Goal: Information Seeking & Learning: Learn about a topic

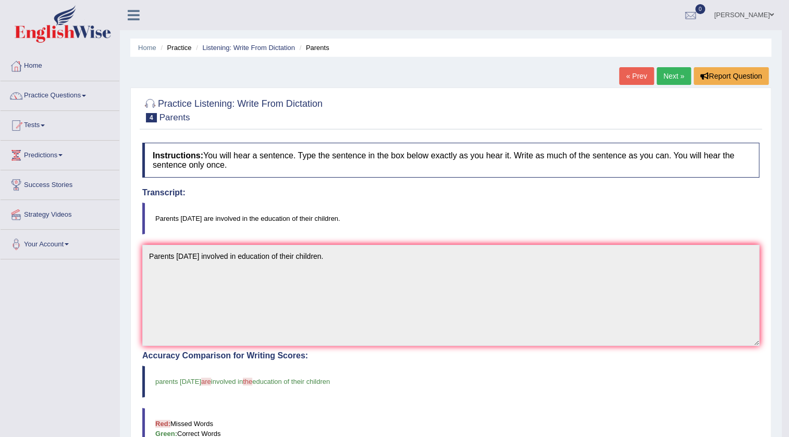
click at [770, 11] on span at bounding box center [771, 14] width 4 height 7
click at [764, 11] on link "Himanshu" at bounding box center [744, 13] width 76 height 27
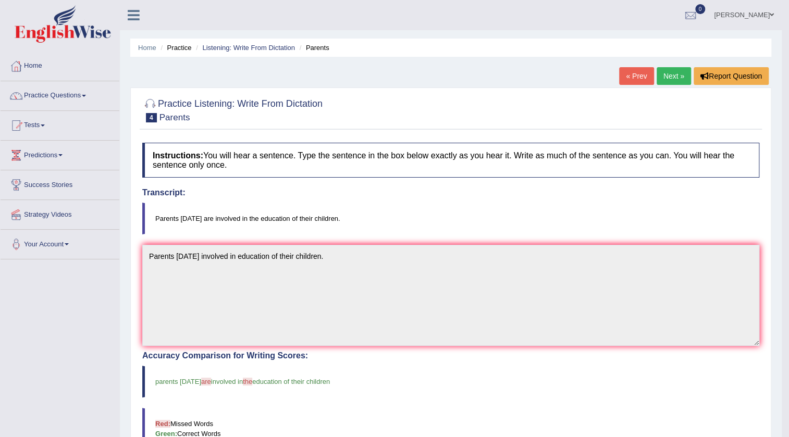
click at [764, 11] on link "Himanshu" at bounding box center [744, 13] width 76 height 27
click at [761, 13] on link "Himanshu" at bounding box center [744, 13] width 76 height 27
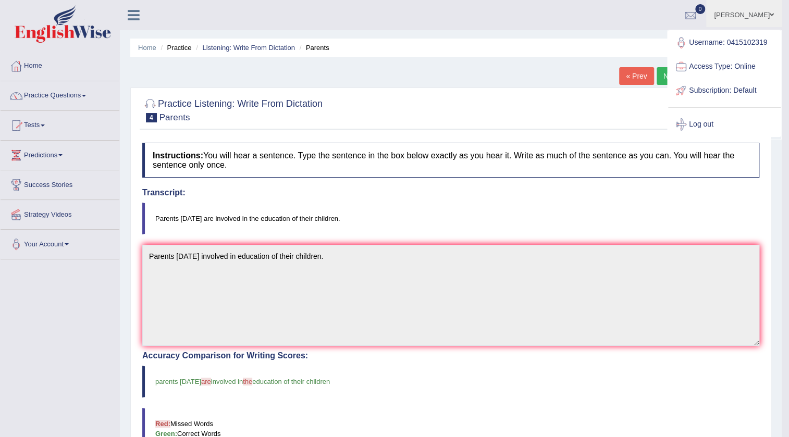
click at [719, 124] on link "Log out" at bounding box center [724, 125] width 113 height 24
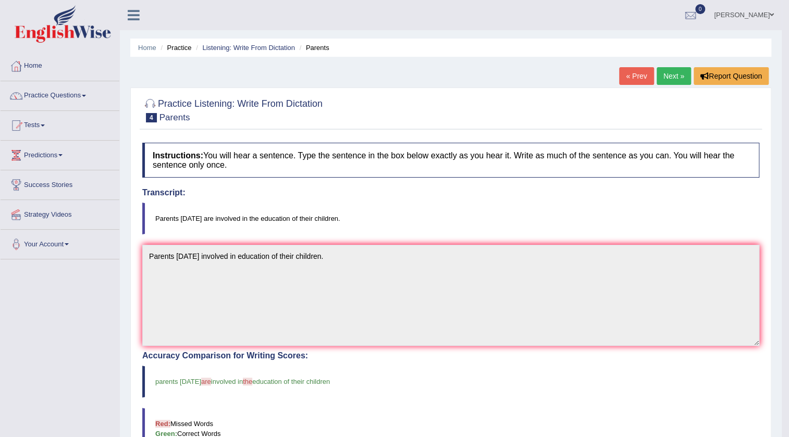
click at [705, 119] on div at bounding box center [450, 110] width 617 height 32
click at [758, 11] on link "Himanshu" at bounding box center [744, 13] width 76 height 27
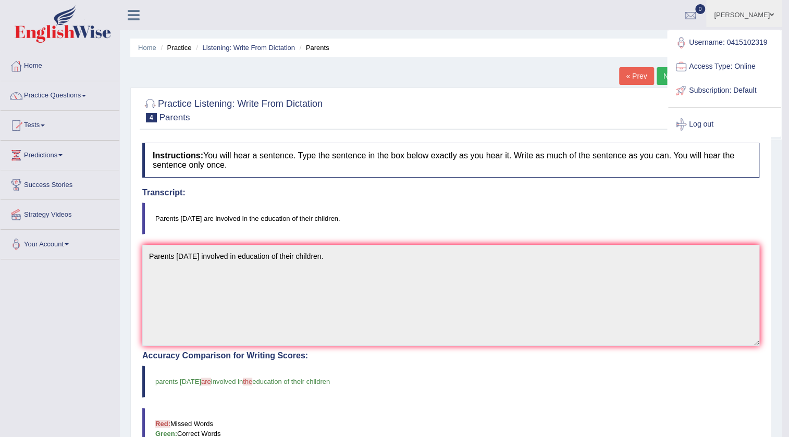
click at [758, 11] on link "Himanshu" at bounding box center [744, 13] width 76 height 27
click at [773, 12] on span at bounding box center [771, 14] width 4 height 7
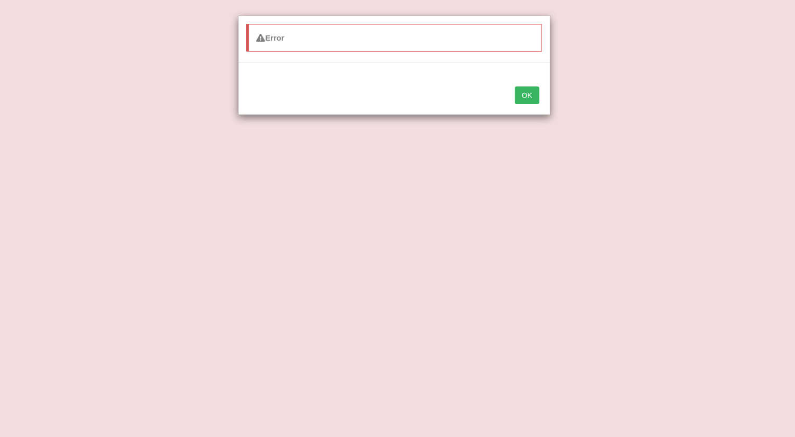
click at [701, 124] on div "Error OK" at bounding box center [397, 218] width 795 height 437
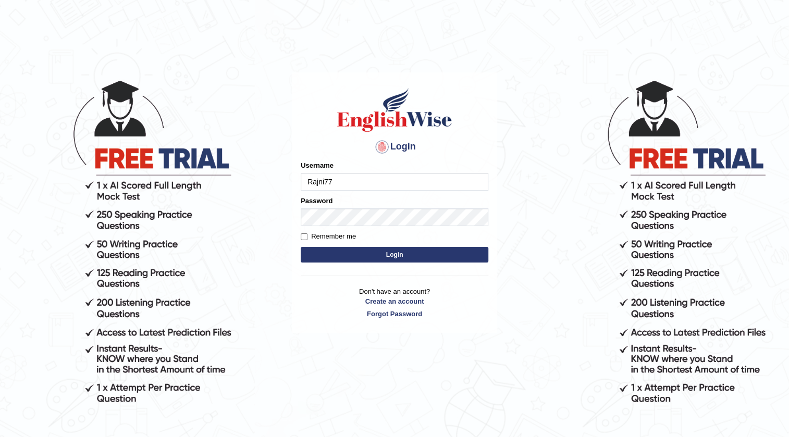
type input "Rajni77"
click at [386, 254] on button "Login" at bounding box center [395, 255] width 188 height 16
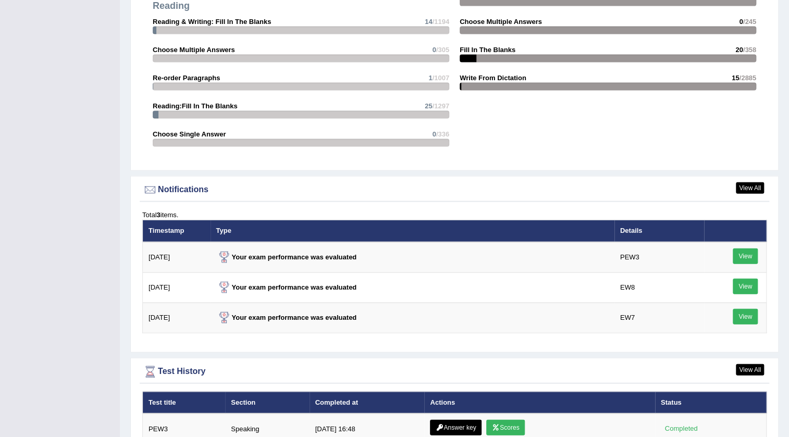
scroll to position [1454, 0]
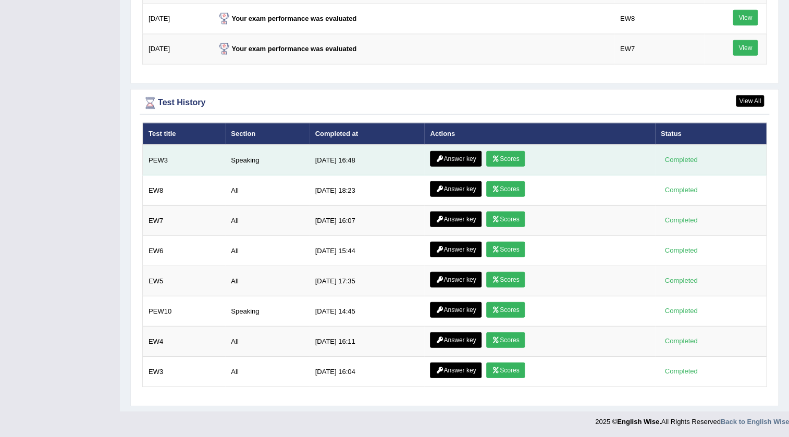
click at [462, 161] on link "Answer key" at bounding box center [456, 159] width 52 height 16
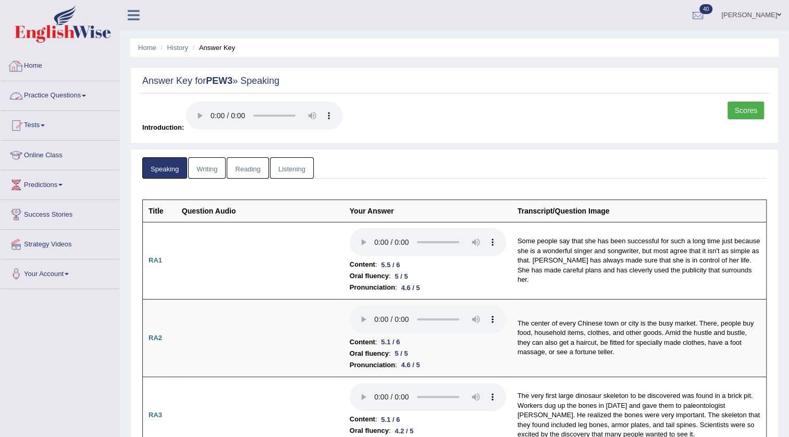
click at [31, 62] on link "Home" at bounding box center [60, 65] width 119 height 26
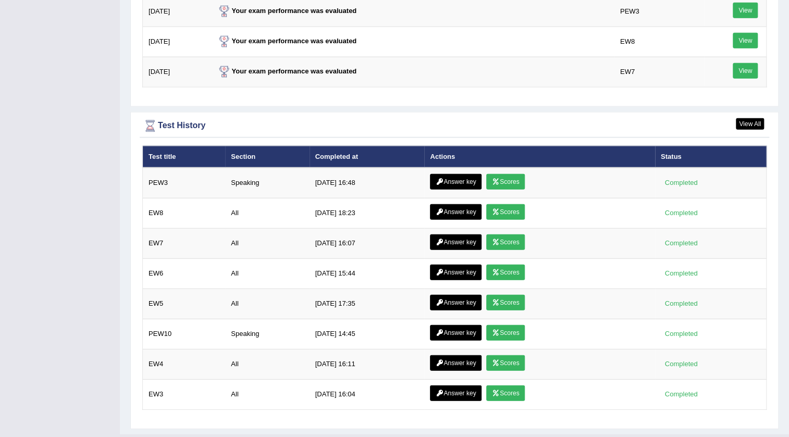
scroll to position [1388, 0]
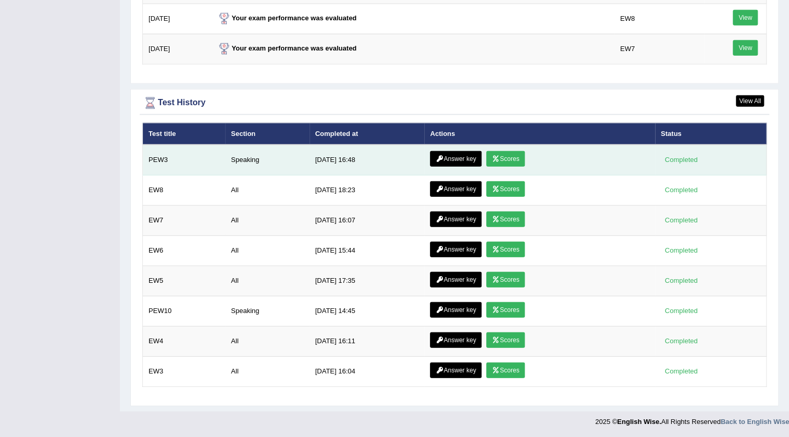
click at [494, 158] on icon at bounding box center [496, 159] width 8 height 6
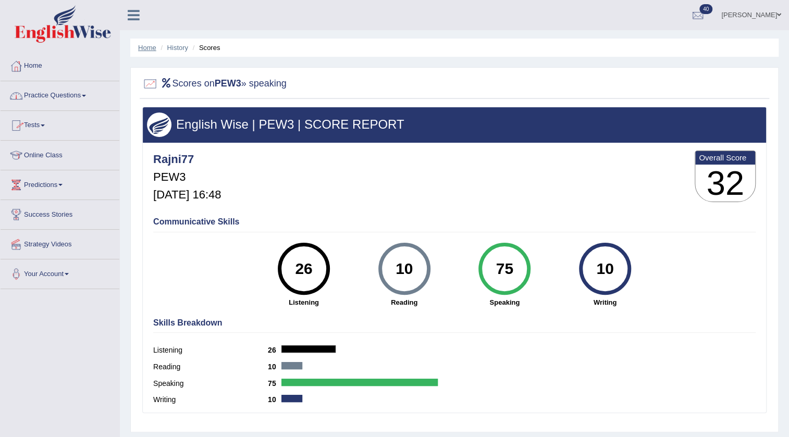
click at [143, 46] on link "Home" at bounding box center [147, 48] width 18 height 8
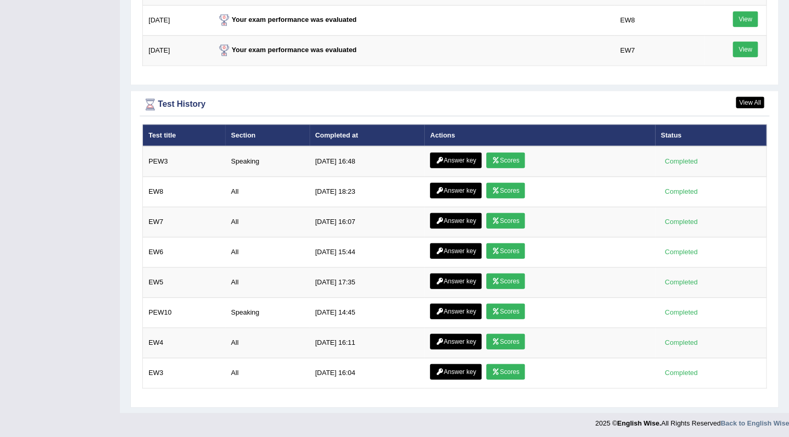
scroll to position [1388, 0]
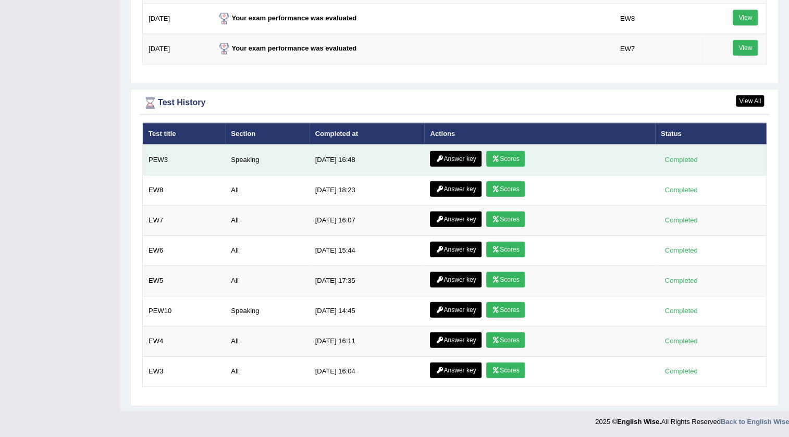
click at [442, 160] on link "Answer key" at bounding box center [456, 159] width 52 height 16
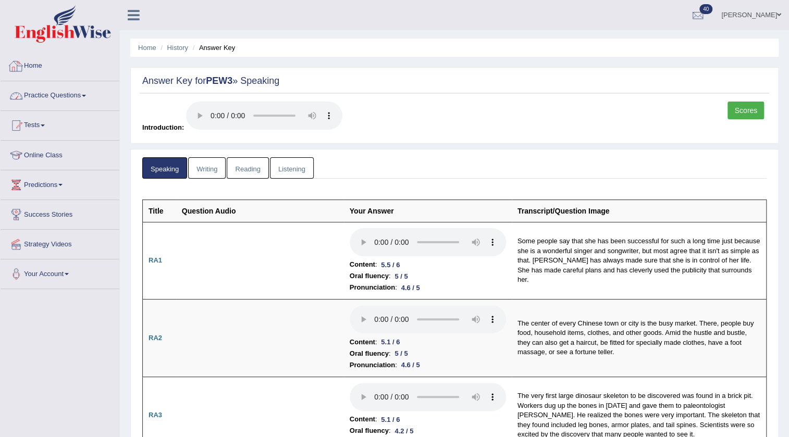
click at [46, 95] on link "Practice Questions" at bounding box center [60, 94] width 119 height 26
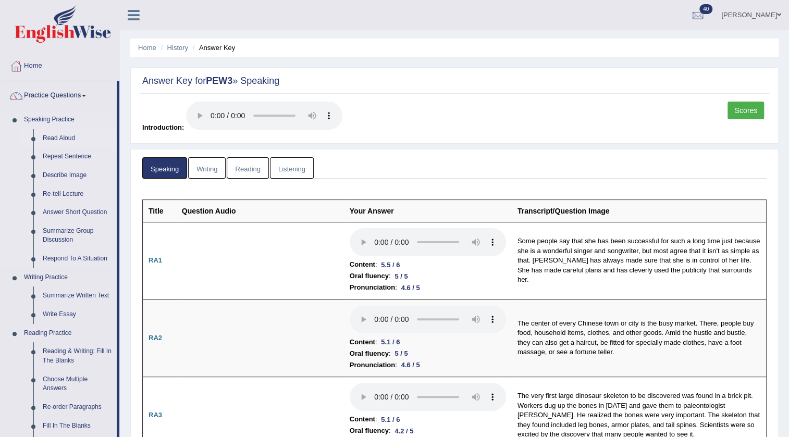
click at [57, 140] on link "Read Aloud" at bounding box center [77, 138] width 79 height 19
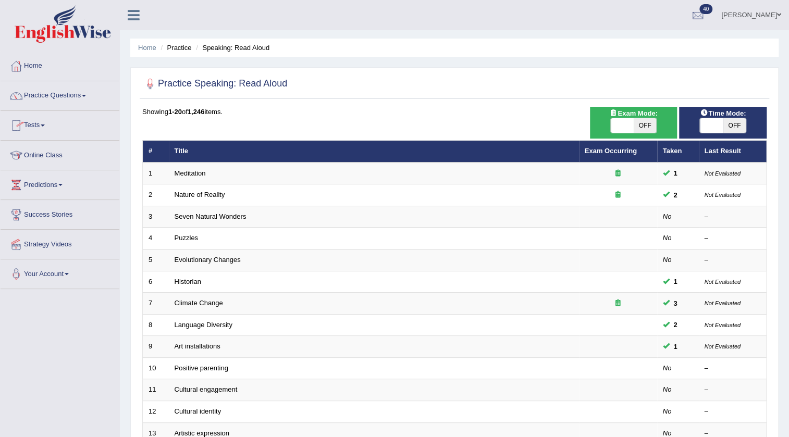
click at [627, 129] on span at bounding box center [621, 125] width 23 height 15
checkbox input "true"
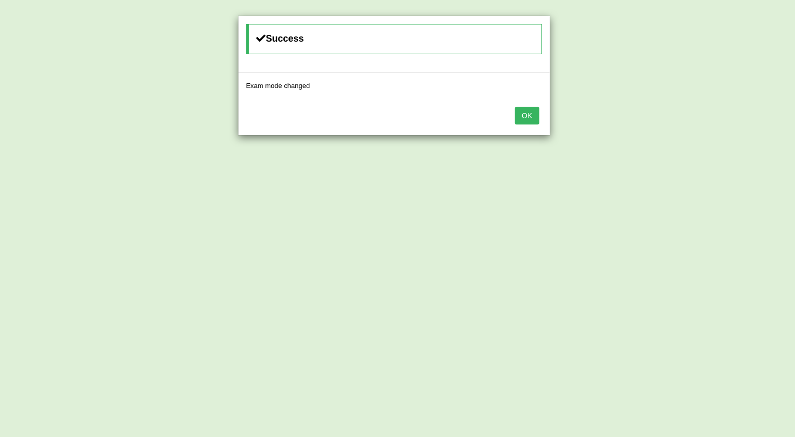
click at [526, 113] on button "OK" at bounding box center [527, 116] width 24 height 18
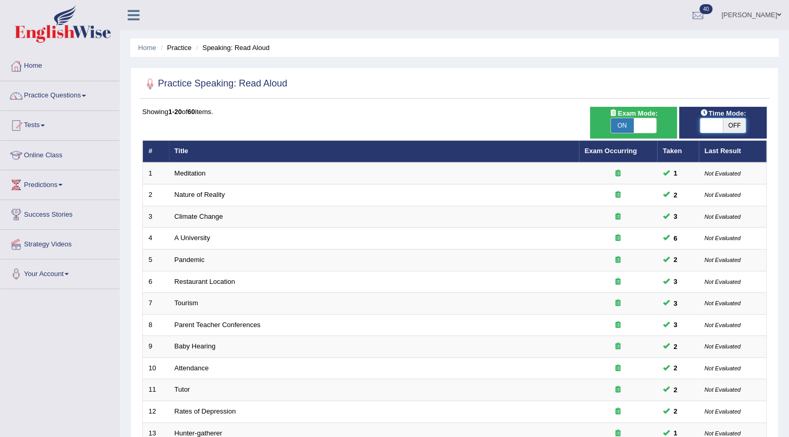
click at [719, 128] on span at bounding box center [711, 125] width 23 height 15
checkbox input "true"
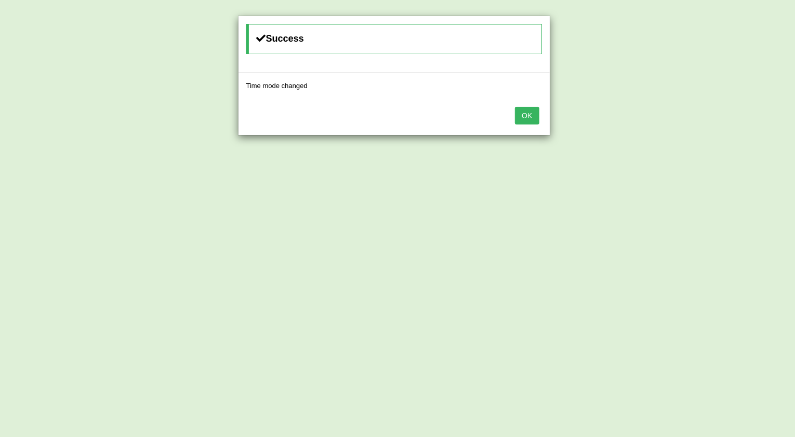
click at [528, 119] on button "OK" at bounding box center [527, 116] width 24 height 18
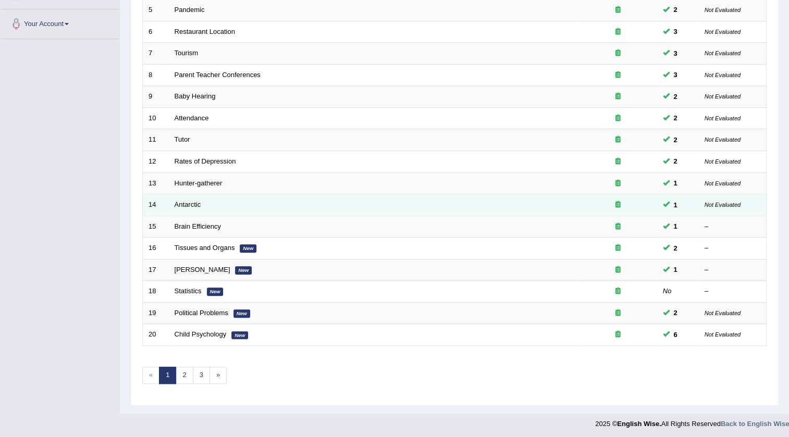
scroll to position [251, 0]
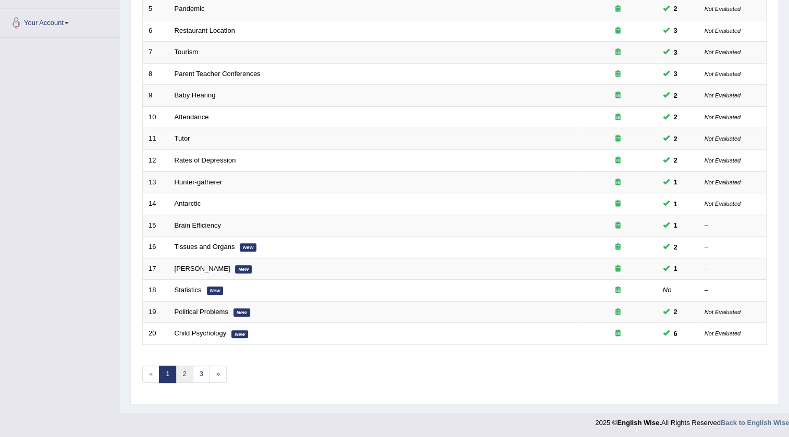
click at [186, 373] on link "2" at bounding box center [184, 374] width 17 height 17
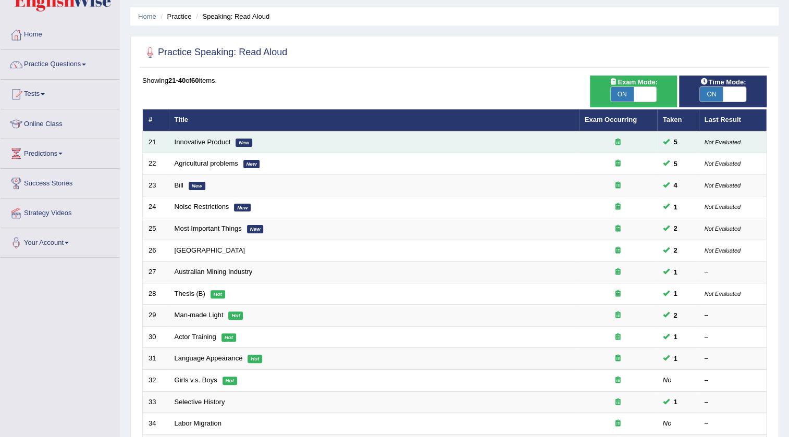
scroll to position [94, 0]
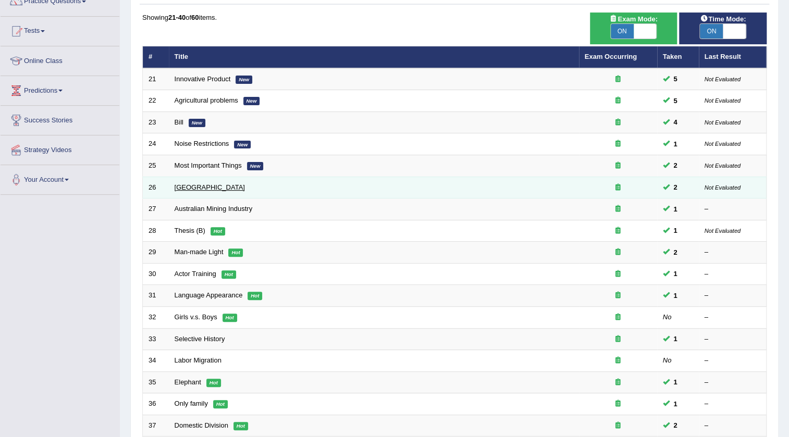
click at [194, 188] on link "[GEOGRAPHIC_DATA]" at bounding box center [209, 187] width 70 height 8
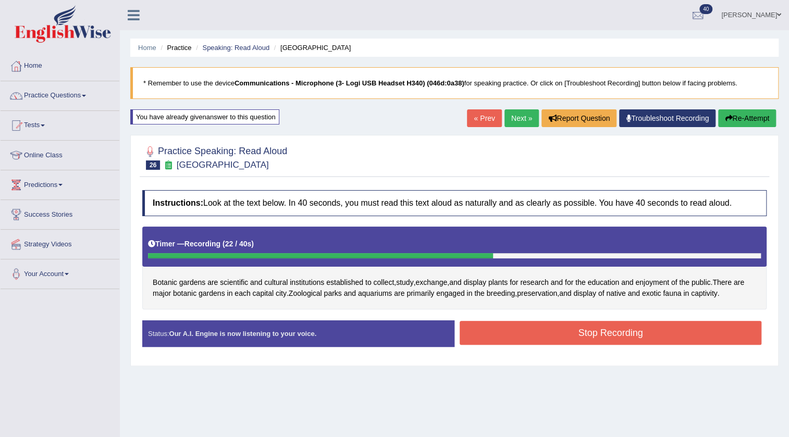
click at [491, 330] on button "Stop Recording" at bounding box center [610, 333] width 302 height 24
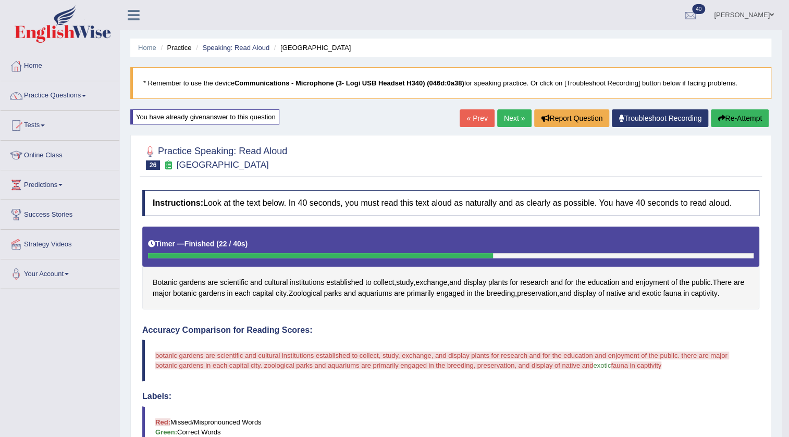
drag, startPoint x: 723, startPoint y: 115, endPoint x: 729, endPoint y: 112, distance: 6.8
click at [728, 113] on button "Re-Attempt" at bounding box center [739, 118] width 58 height 18
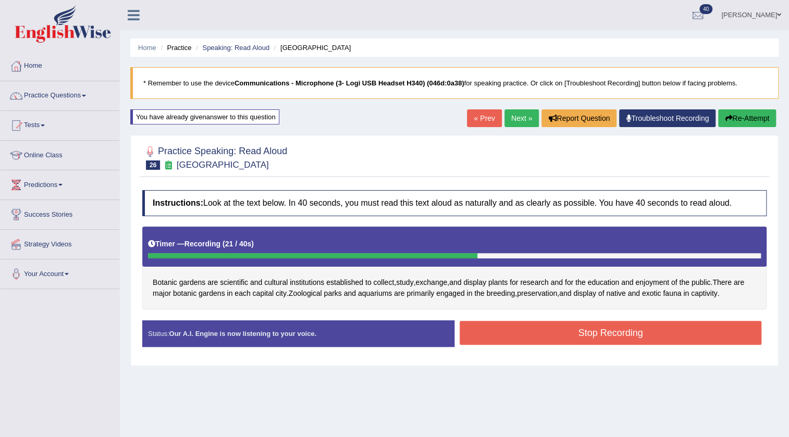
click at [480, 327] on button "Stop Recording" at bounding box center [610, 333] width 302 height 24
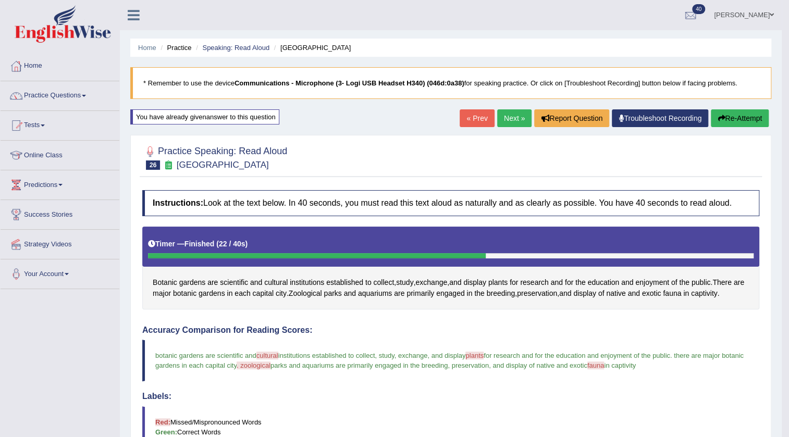
click at [503, 116] on link "Next »" at bounding box center [514, 118] width 34 height 18
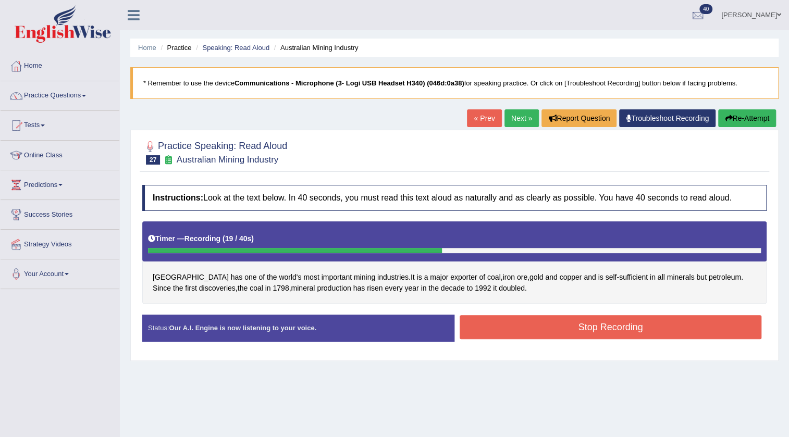
click at [505, 326] on button "Stop Recording" at bounding box center [610, 327] width 302 height 24
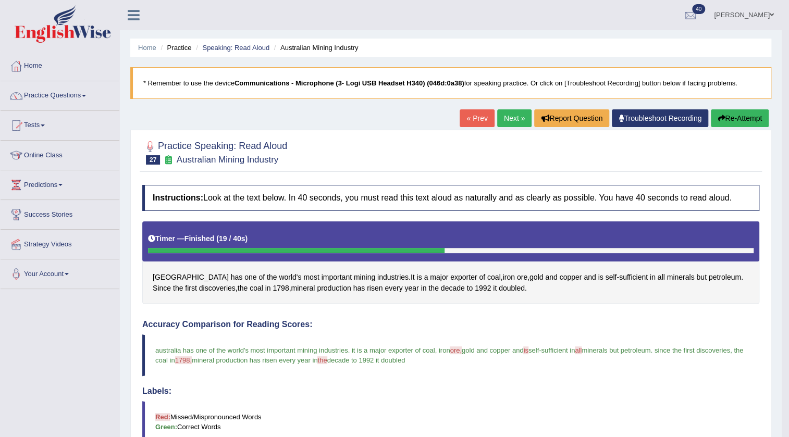
click at [505, 118] on link "Next »" at bounding box center [514, 118] width 34 height 18
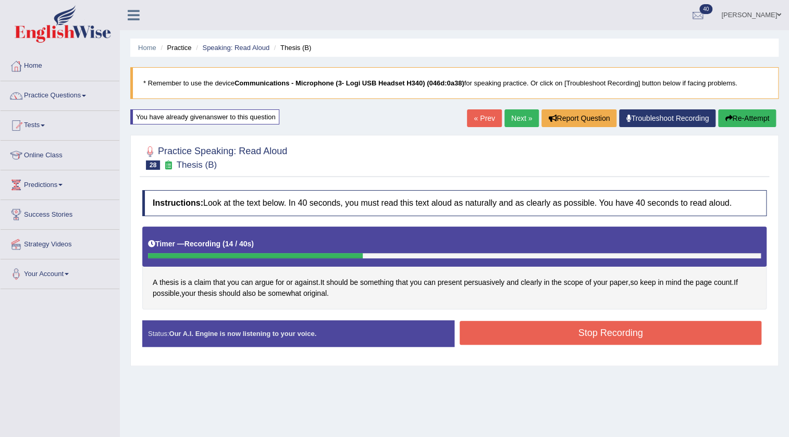
click at [491, 336] on button "Stop Recording" at bounding box center [610, 333] width 302 height 24
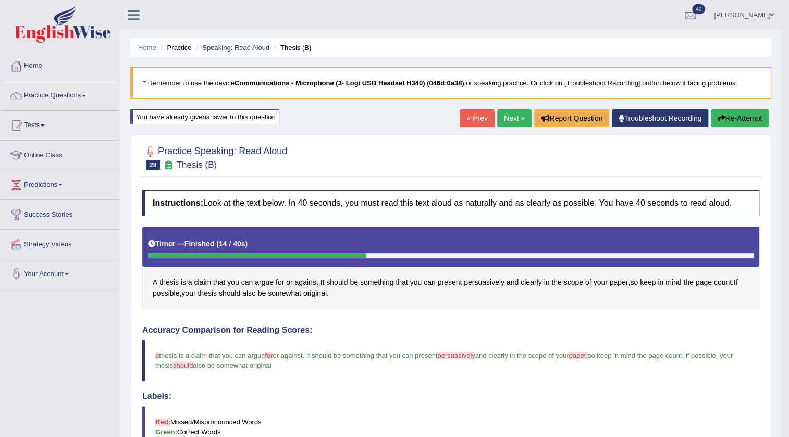
click at [497, 121] on link "Next »" at bounding box center [514, 118] width 34 height 18
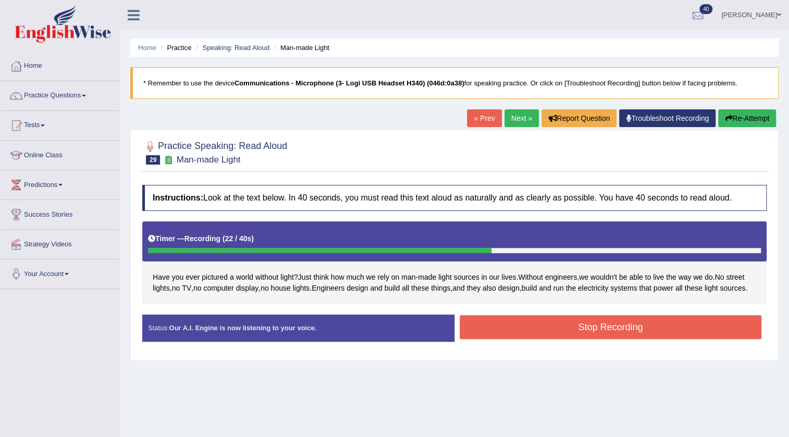
click at [502, 339] on button "Stop Recording" at bounding box center [610, 327] width 302 height 24
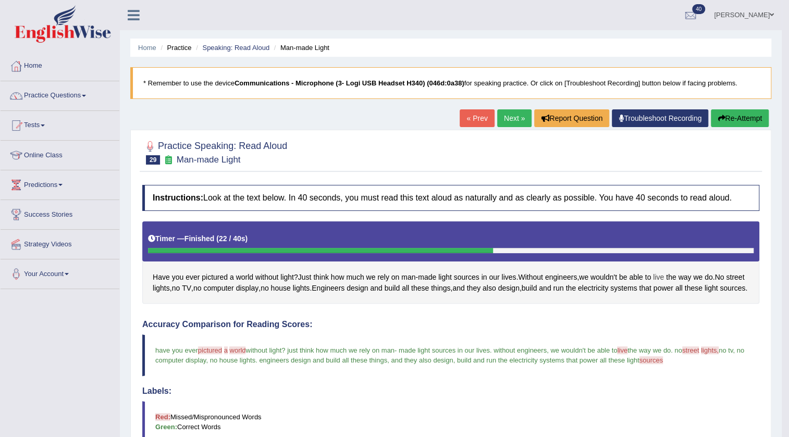
click at [662, 276] on span "live" at bounding box center [658, 277] width 11 height 11
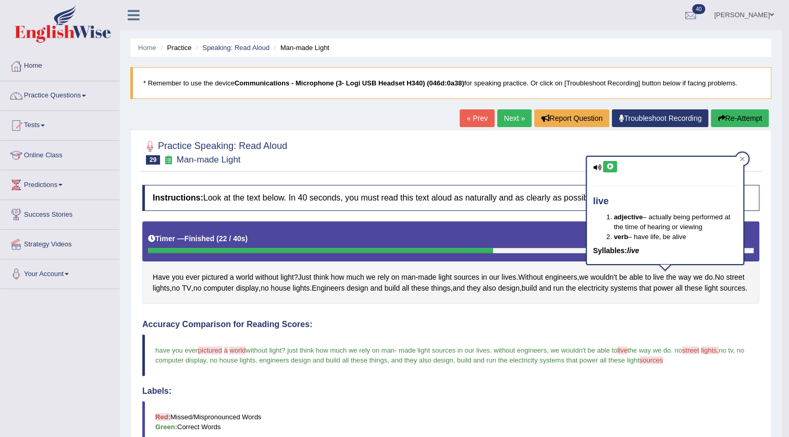
click at [607, 164] on icon at bounding box center [610, 167] width 8 height 6
click at [610, 167] on icon at bounding box center [610, 167] width 8 height 6
click at [743, 158] on icon at bounding box center [741, 158] width 5 height 5
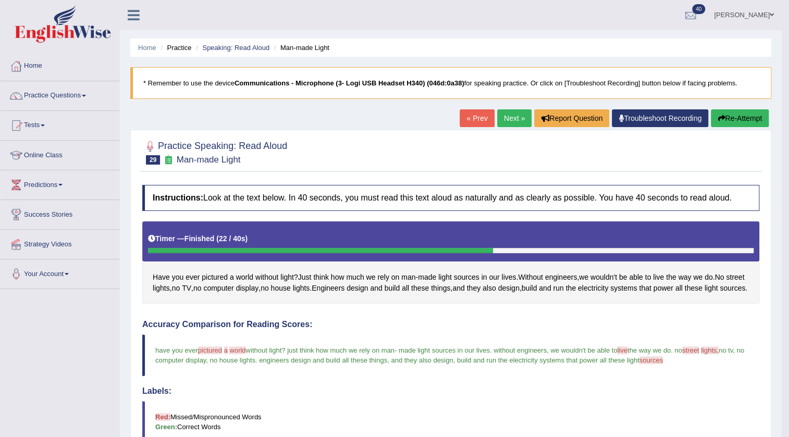
click at [505, 120] on link "Next »" at bounding box center [514, 118] width 34 height 18
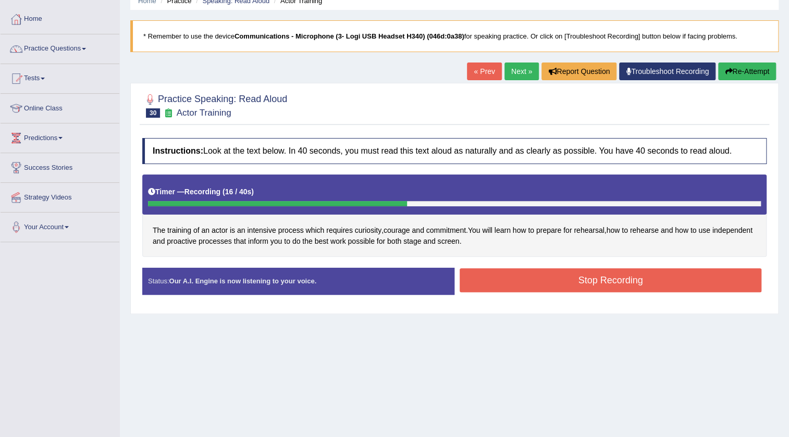
click at [466, 268] on button "Stop Recording" at bounding box center [610, 280] width 302 height 24
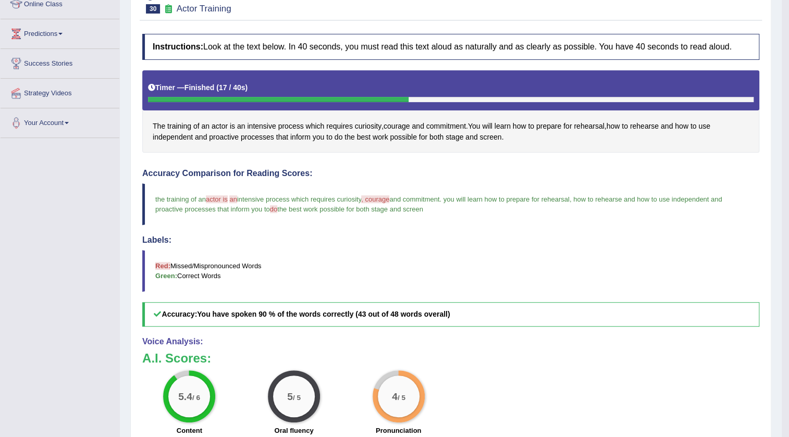
scroll to position [73, 0]
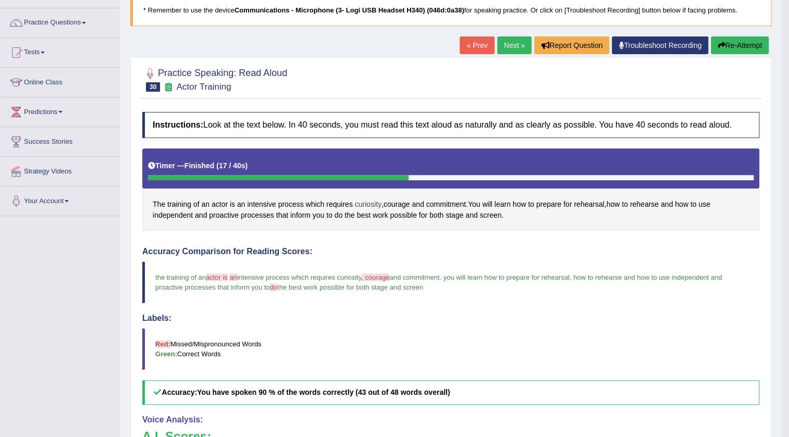
click at [369, 201] on span "curiosity" at bounding box center [368, 204] width 27 height 11
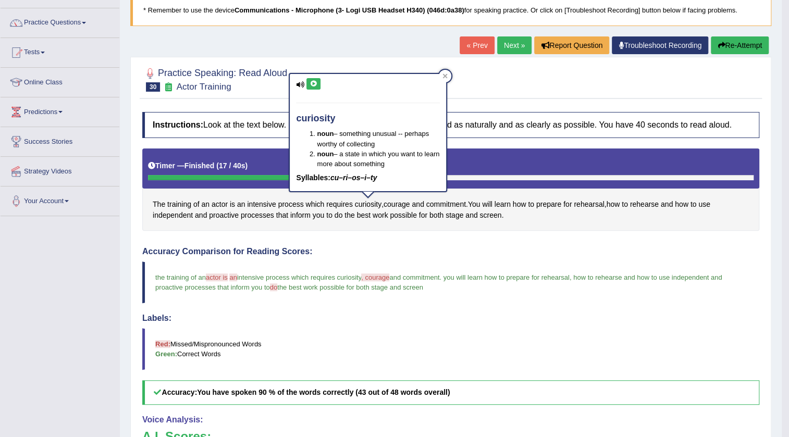
click at [310, 83] on icon at bounding box center [313, 84] width 8 height 6
click at [311, 81] on icon at bounding box center [313, 84] width 8 height 6
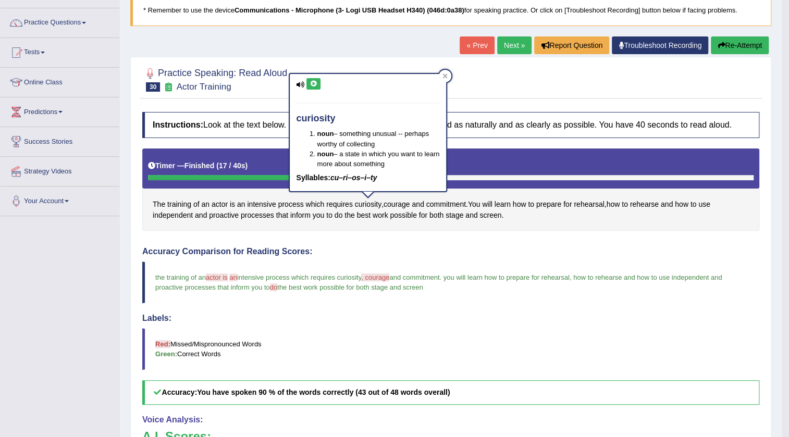
click at [311, 81] on icon at bounding box center [313, 84] width 8 height 6
click at [443, 74] on icon at bounding box center [444, 75] width 5 height 5
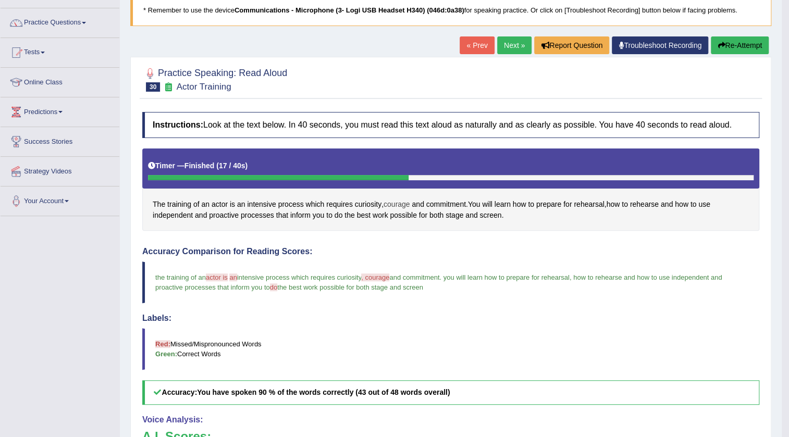
click at [400, 202] on span "courage" at bounding box center [396, 204] width 27 height 11
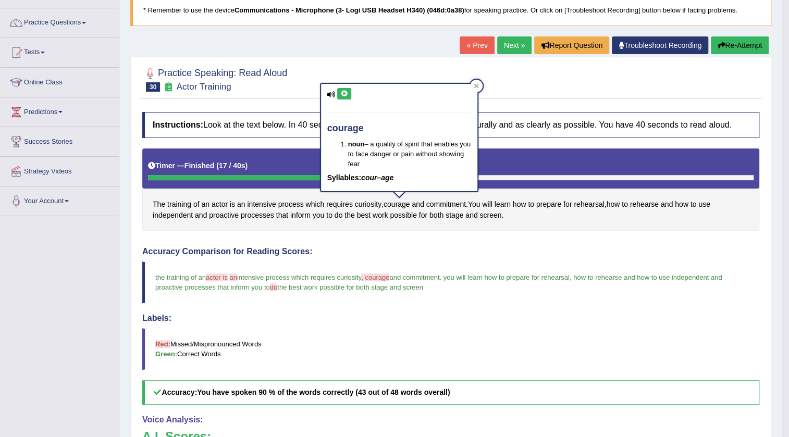
click at [341, 94] on icon at bounding box center [344, 94] width 8 height 6
click at [344, 93] on icon at bounding box center [344, 94] width 8 height 6
click at [470, 84] on div at bounding box center [476, 86] width 13 height 13
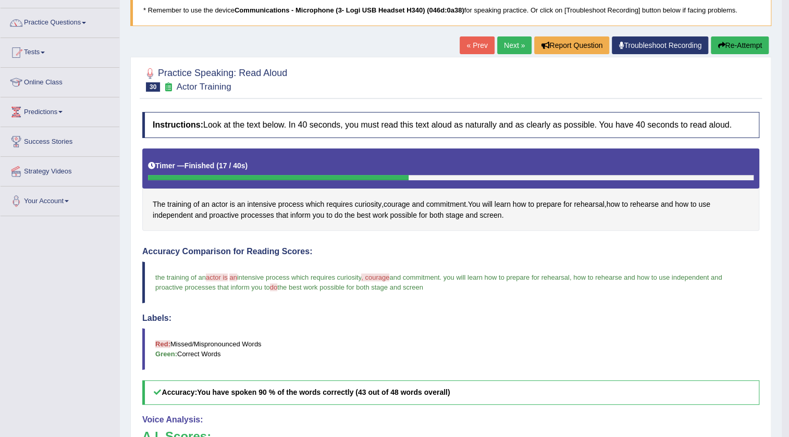
click at [507, 43] on link "Next »" at bounding box center [514, 45] width 34 height 18
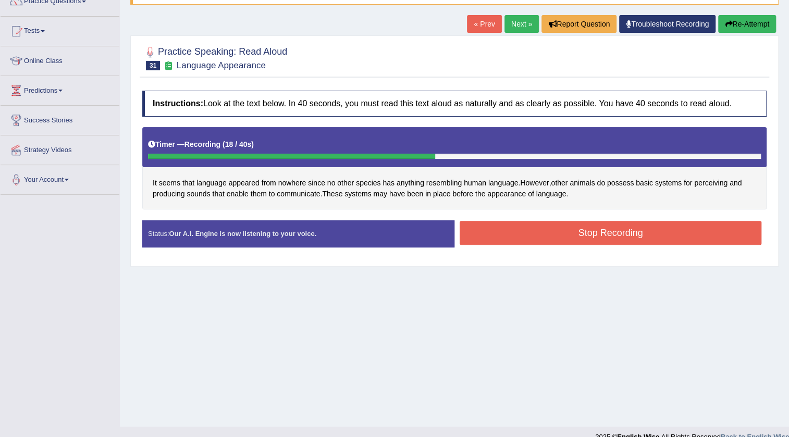
click at [469, 227] on button "Stop Recording" at bounding box center [610, 233] width 302 height 24
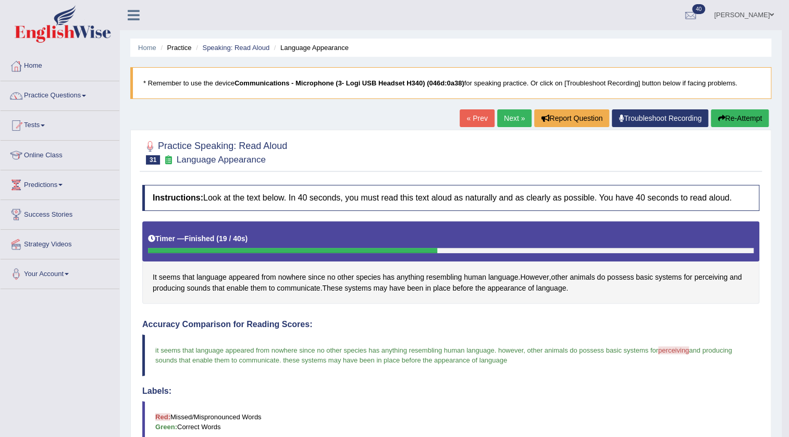
click at [511, 113] on link "Next »" at bounding box center [514, 118] width 34 height 18
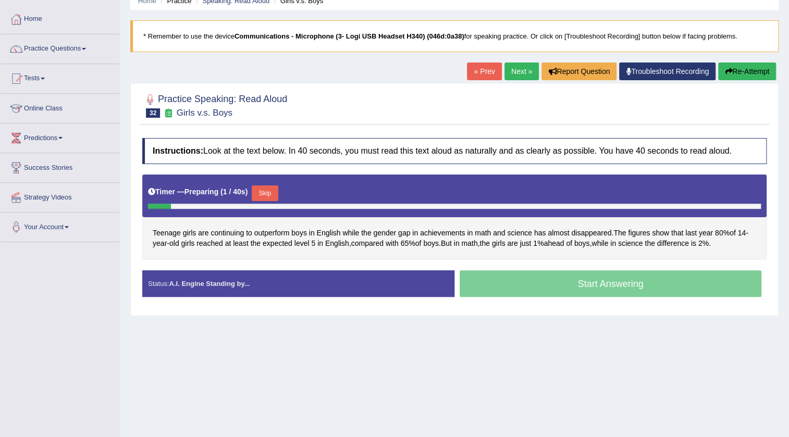
scroll to position [47, 0]
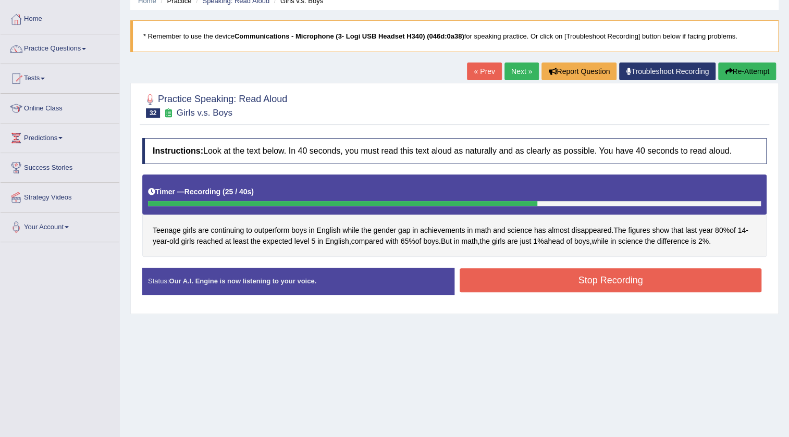
click at [488, 276] on button "Stop Recording" at bounding box center [610, 280] width 302 height 24
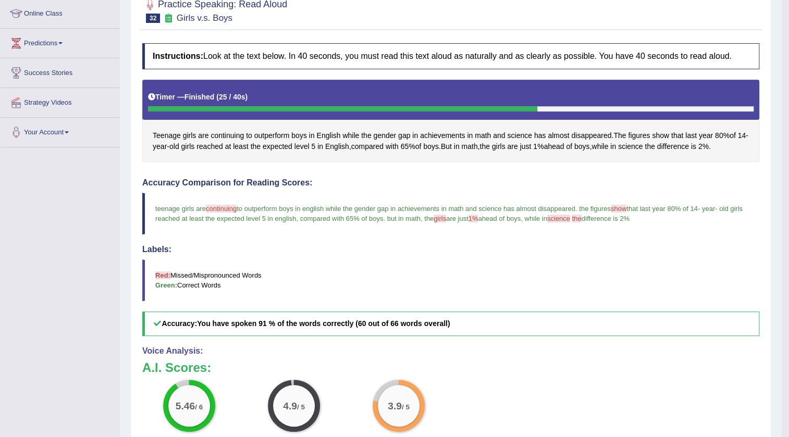
scroll to position [0, 0]
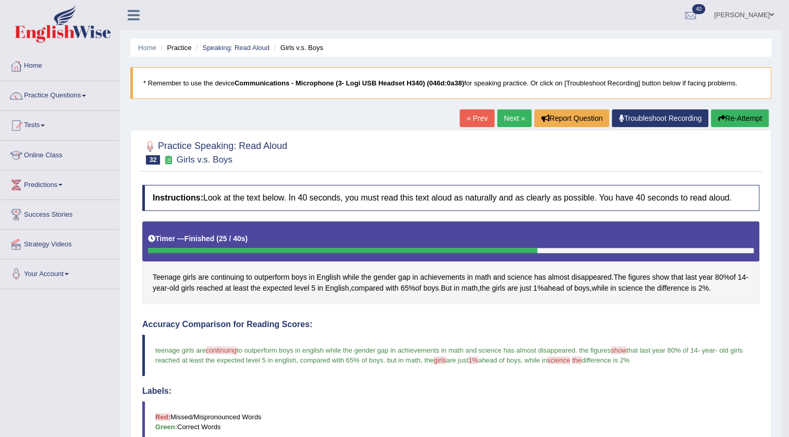
click at [508, 114] on link "Next »" at bounding box center [514, 118] width 34 height 18
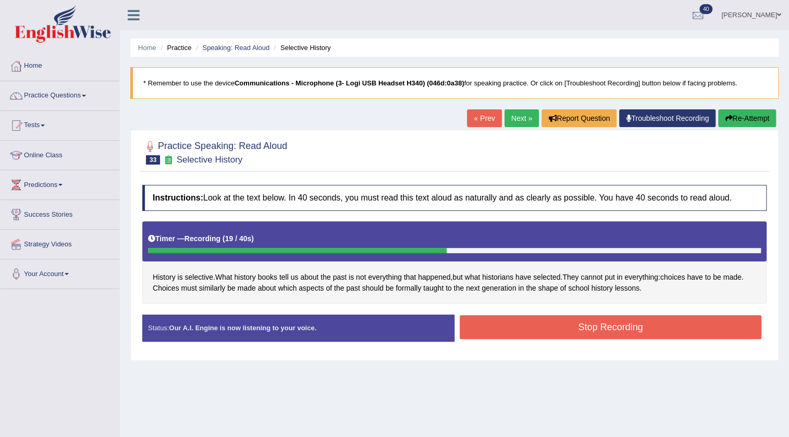
click at [493, 326] on button "Stop Recording" at bounding box center [610, 327] width 302 height 24
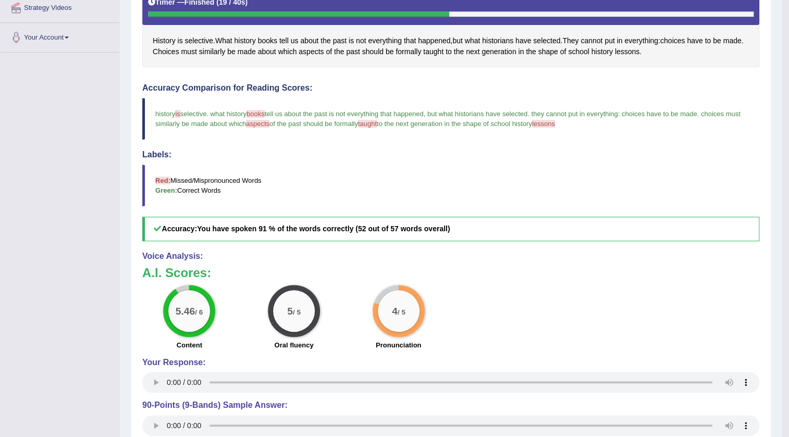
scroll to position [47, 0]
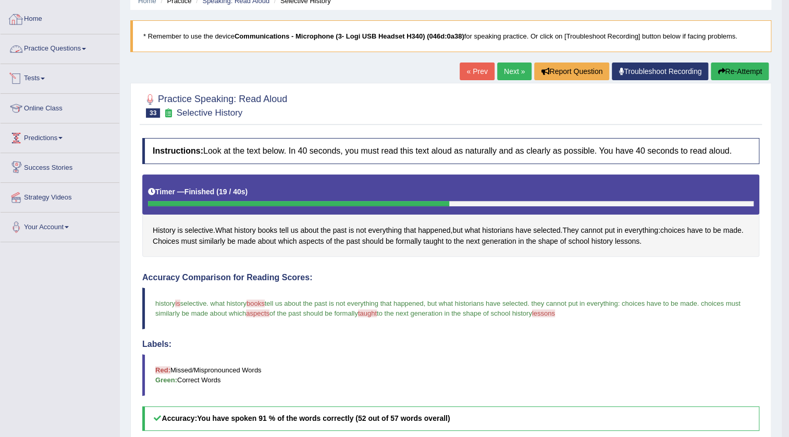
click at [49, 48] on link "Practice Questions" at bounding box center [60, 47] width 119 height 26
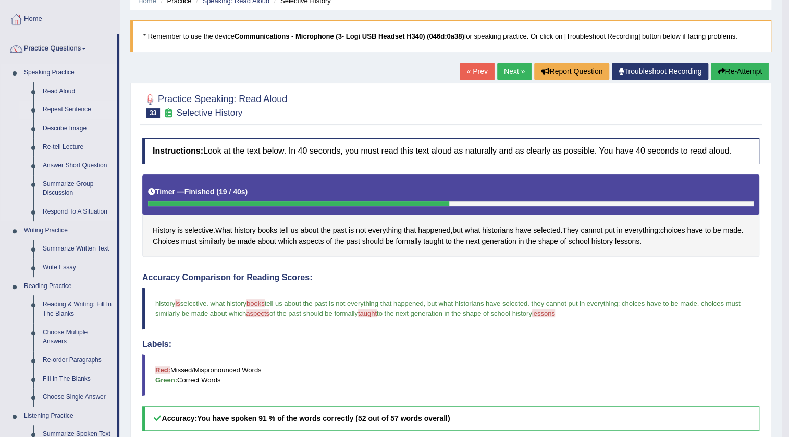
click at [71, 106] on link "Repeat Sentence" at bounding box center [77, 110] width 79 height 19
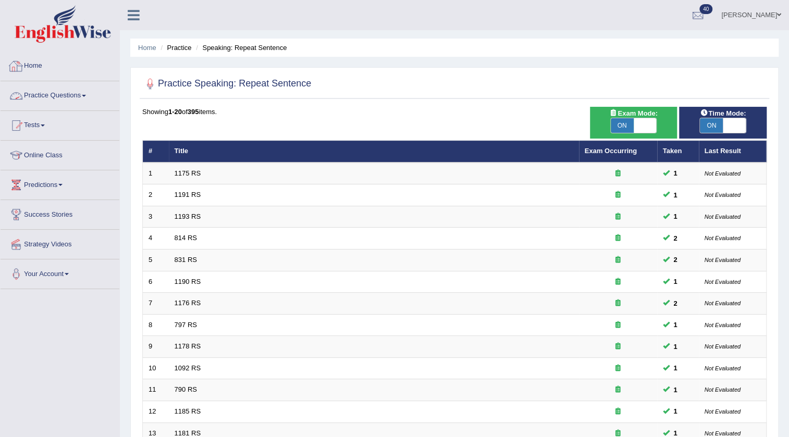
click at [31, 98] on link "Practice Questions" at bounding box center [60, 94] width 119 height 26
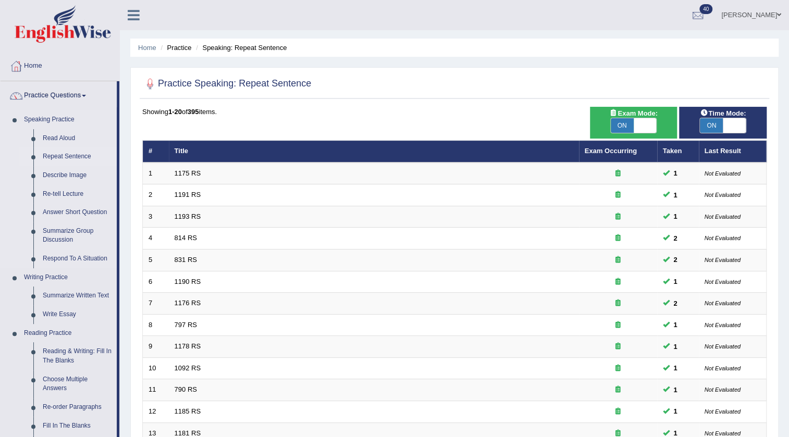
click at [68, 155] on link "Repeat Sentence" at bounding box center [77, 156] width 79 height 19
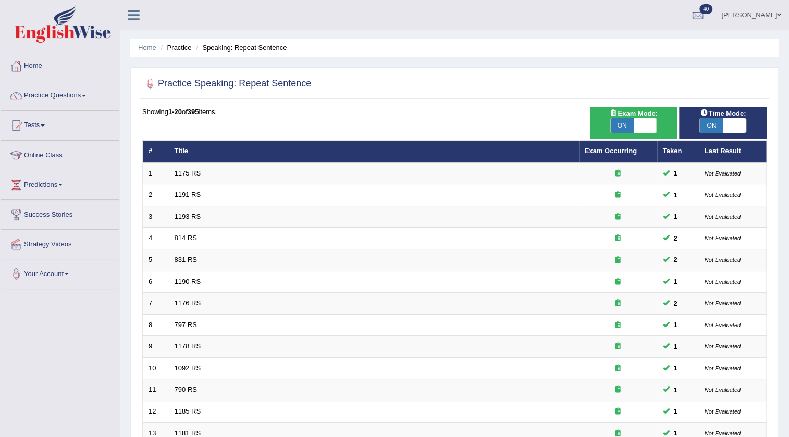
scroll to position [251, 0]
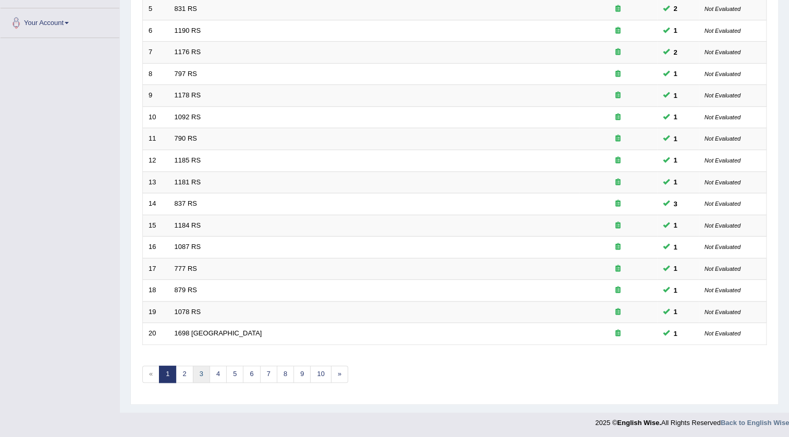
click at [202, 370] on link "3" at bounding box center [201, 374] width 17 height 17
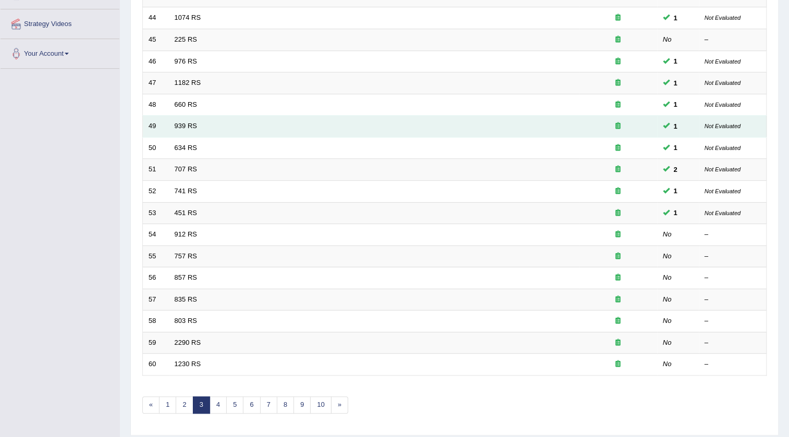
scroll to position [251, 0]
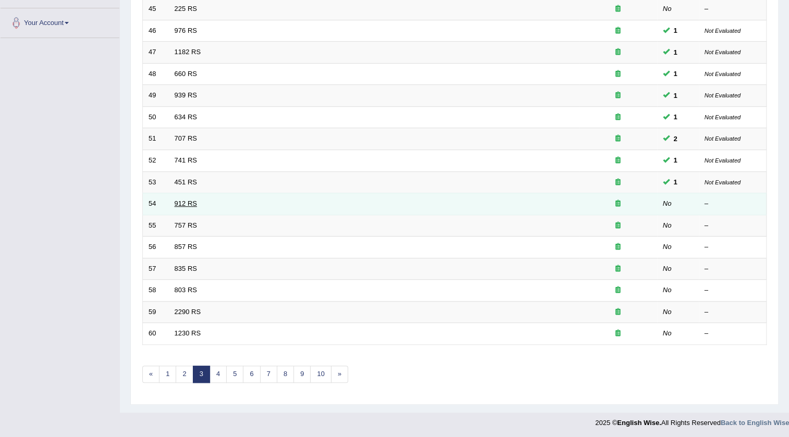
click at [177, 199] on link "912 RS" at bounding box center [185, 203] width 22 height 8
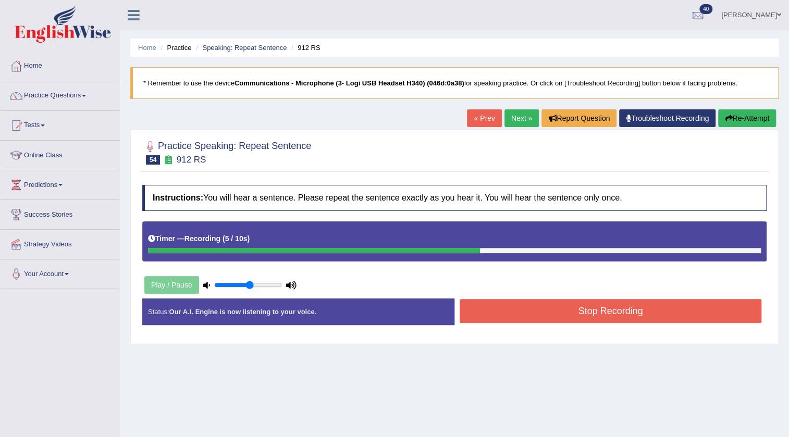
click at [495, 304] on button "Stop Recording" at bounding box center [610, 311] width 302 height 24
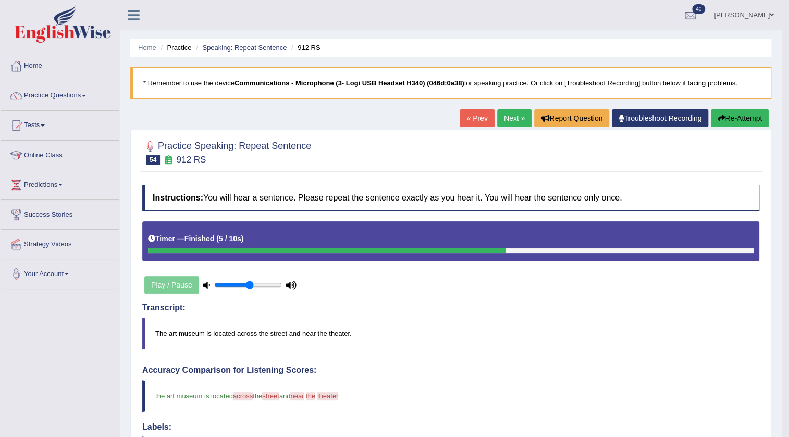
click at [503, 117] on link "Next »" at bounding box center [514, 118] width 34 height 18
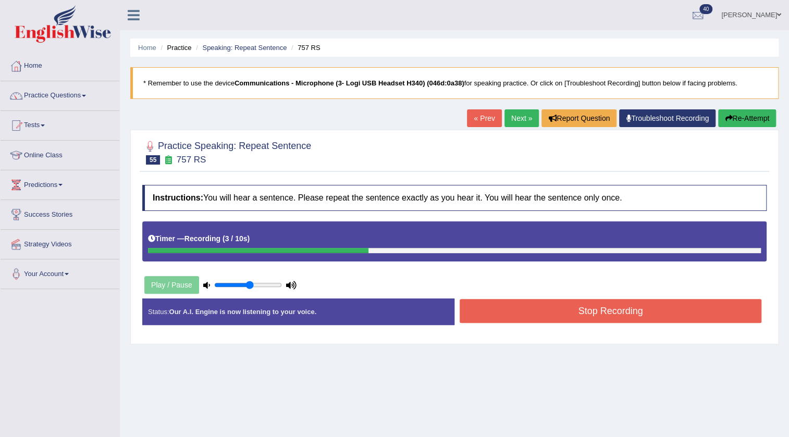
click at [500, 318] on button "Stop Recording" at bounding box center [610, 311] width 302 height 24
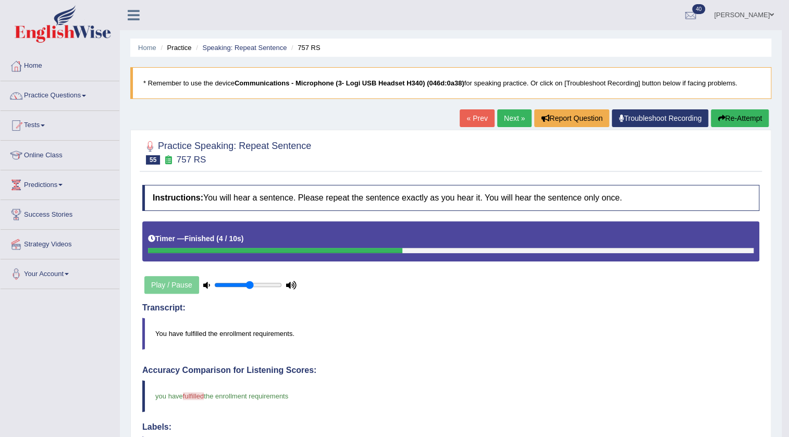
click at [510, 117] on link "Next »" at bounding box center [514, 118] width 34 height 18
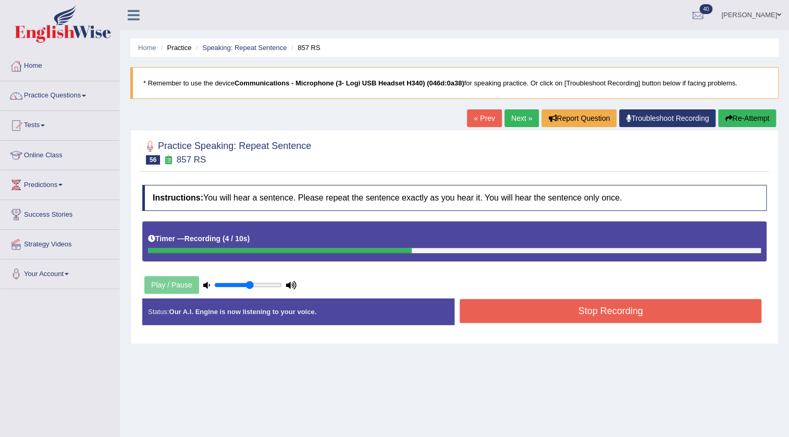
click at [479, 312] on button "Stop Recording" at bounding box center [610, 311] width 302 height 24
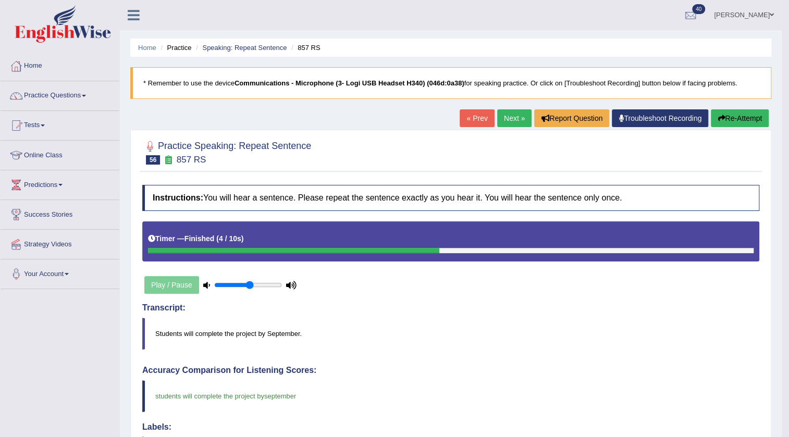
click at [518, 115] on link "Next »" at bounding box center [514, 118] width 34 height 18
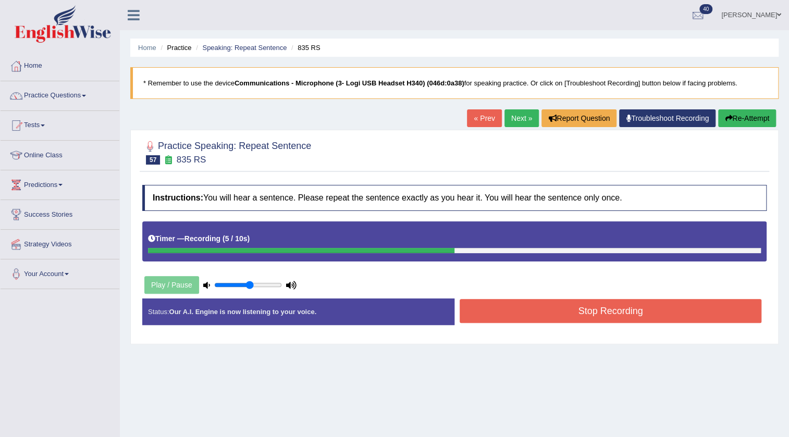
click at [473, 314] on button "Stop Recording" at bounding box center [610, 311] width 302 height 24
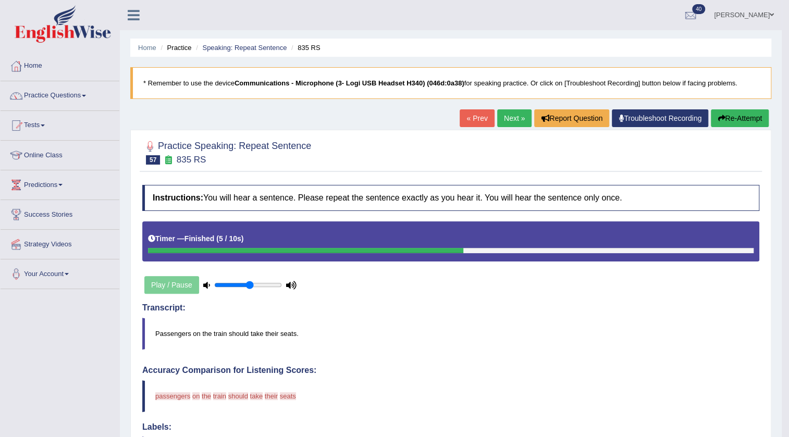
click at [505, 117] on link "Next »" at bounding box center [514, 118] width 34 height 18
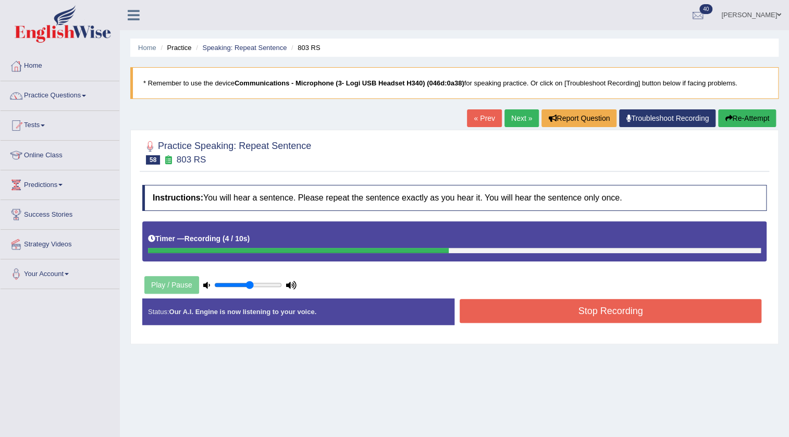
click at [538, 303] on button "Stop Recording" at bounding box center [610, 311] width 302 height 24
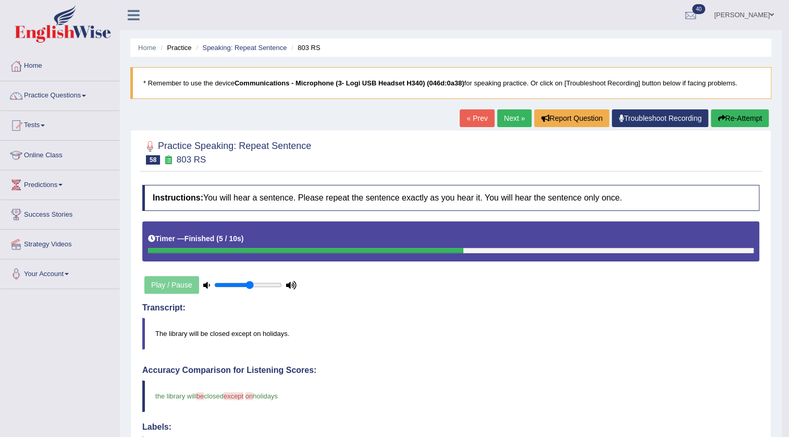
click at [507, 113] on link "Next »" at bounding box center [514, 118] width 34 height 18
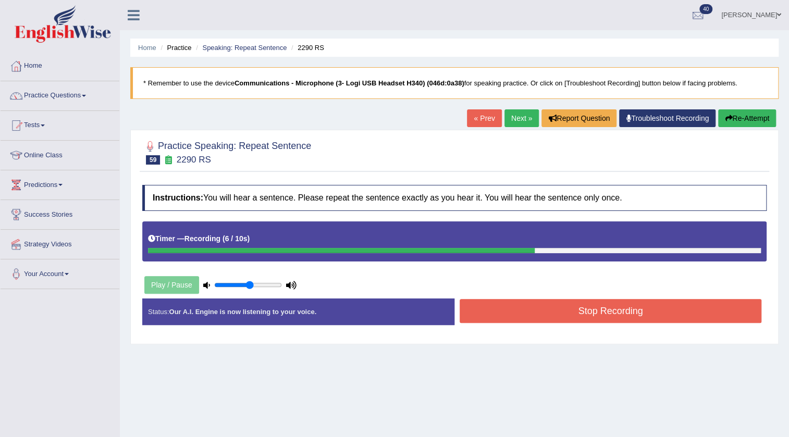
click at [503, 313] on button "Stop Recording" at bounding box center [610, 311] width 302 height 24
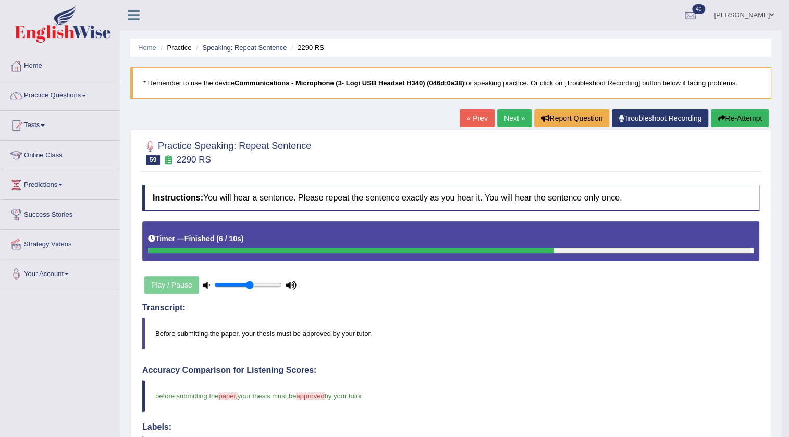
click at [504, 114] on link "Next »" at bounding box center [514, 118] width 34 height 18
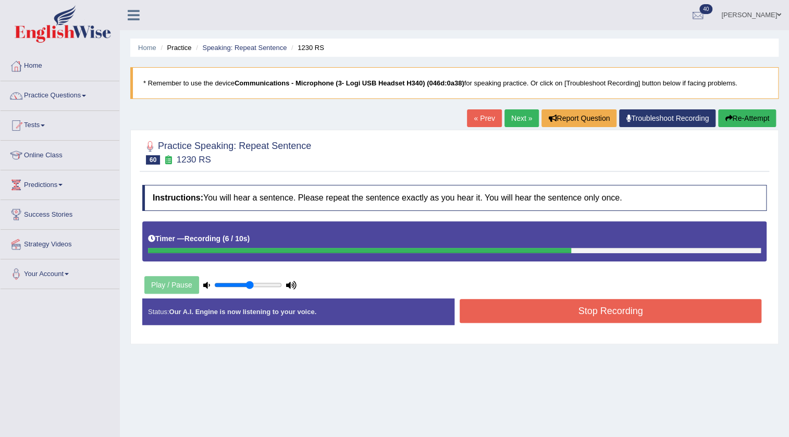
click at [494, 307] on button "Stop Recording" at bounding box center [610, 311] width 302 height 24
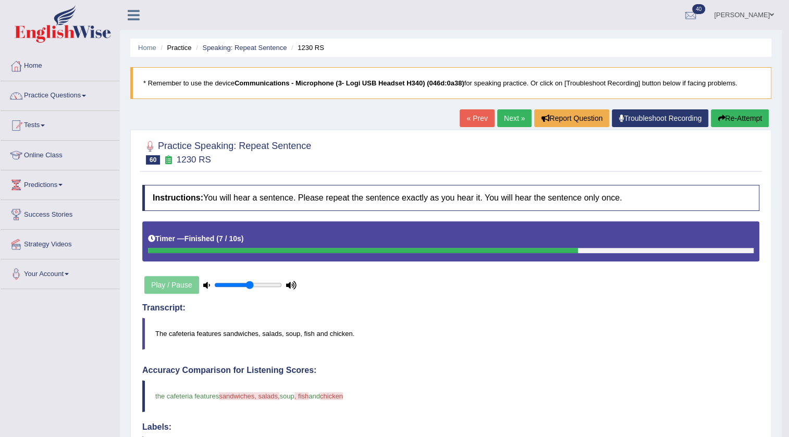
click at [737, 116] on button "Re-Attempt" at bounding box center [739, 118] width 58 height 18
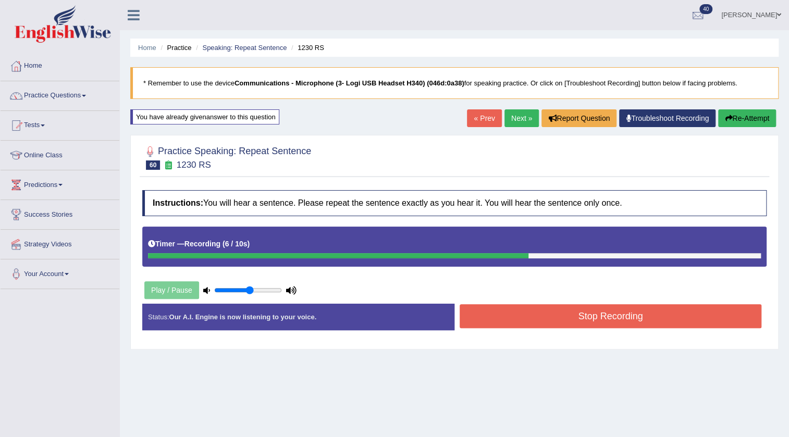
click at [491, 315] on button "Stop Recording" at bounding box center [610, 316] width 302 height 24
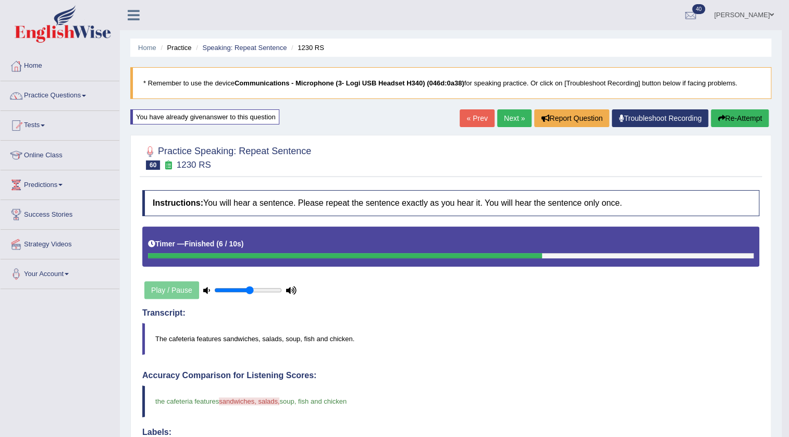
click at [502, 110] on link "Next »" at bounding box center [514, 118] width 34 height 18
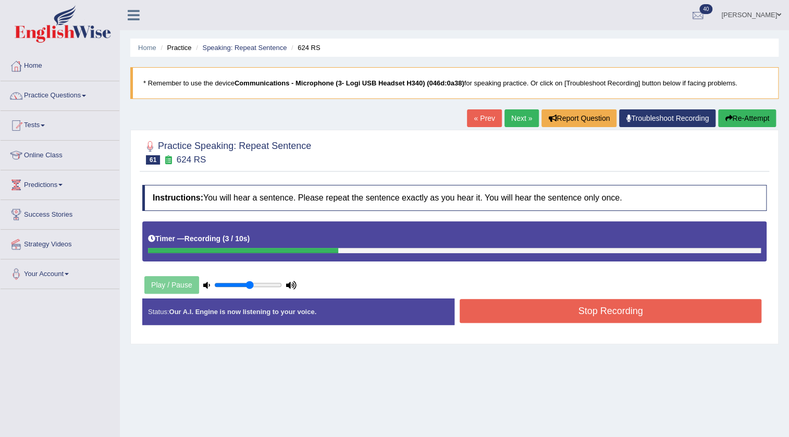
click at [521, 310] on button "Stop Recording" at bounding box center [610, 311] width 302 height 24
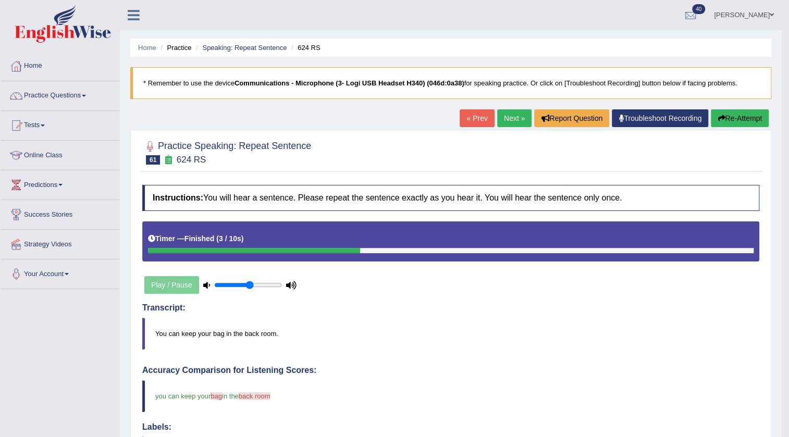
click at [501, 115] on link "Next »" at bounding box center [514, 118] width 34 height 18
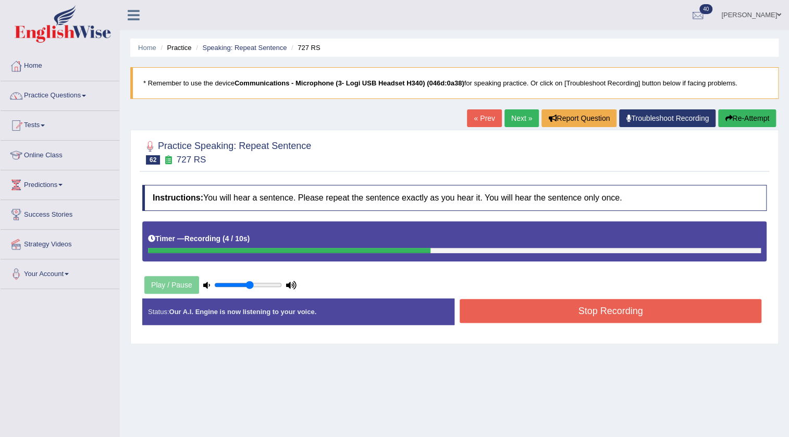
click at [493, 304] on button "Stop Recording" at bounding box center [610, 311] width 302 height 24
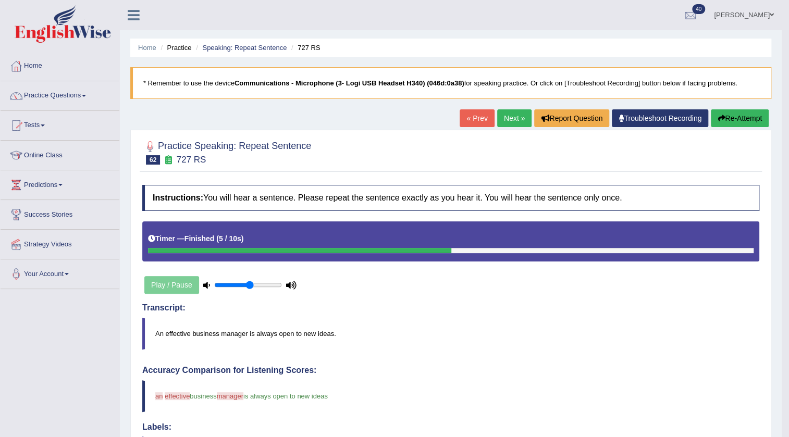
click at [513, 117] on link "Next »" at bounding box center [514, 118] width 34 height 18
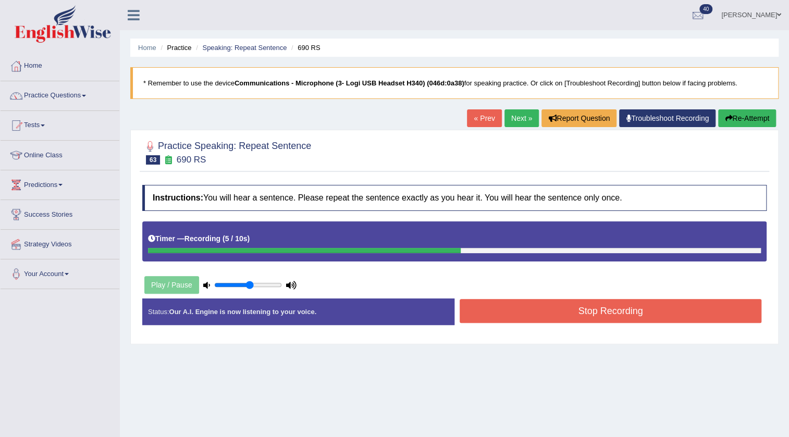
click at [478, 311] on button "Stop Recording" at bounding box center [610, 311] width 302 height 24
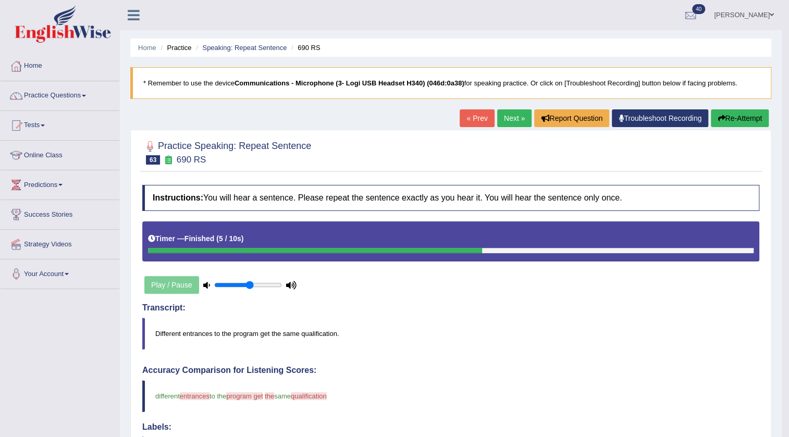
click at [722, 116] on button "Re-Attempt" at bounding box center [739, 118] width 58 height 18
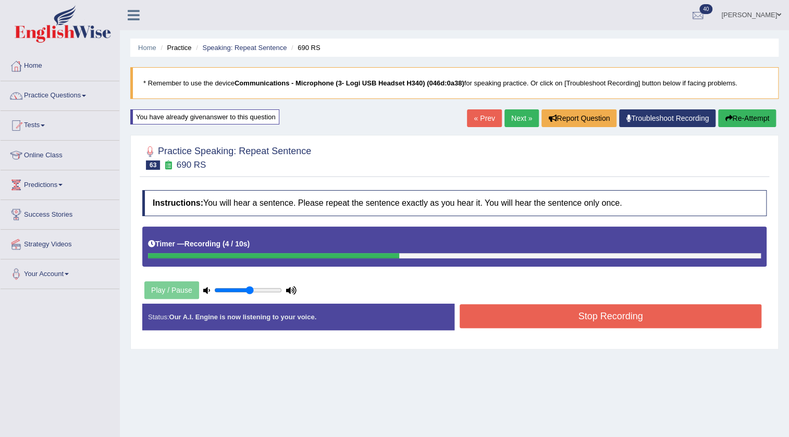
click at [479, 316] on button "Stop Recording" at bounding box center [610, 316] width 302 height 24
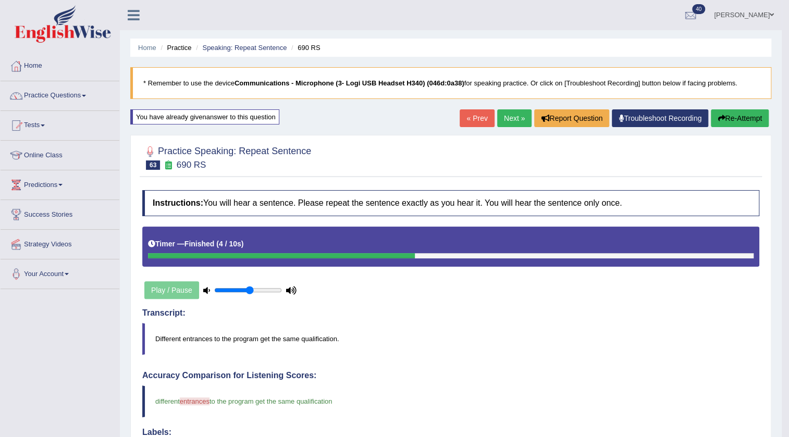
click at [505, 123] on link "Next »" at bounding box center [514, 118] width 34 height 18
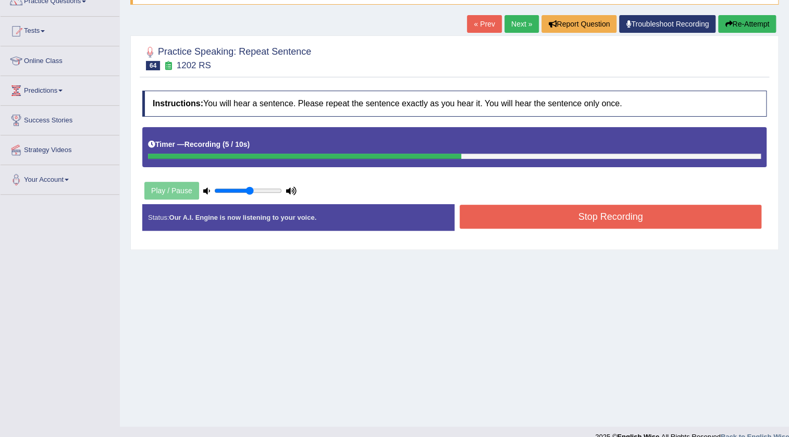
click at [485, 218] on button "Stop Recording" at bounding box center [610, 217] width 302 height 24
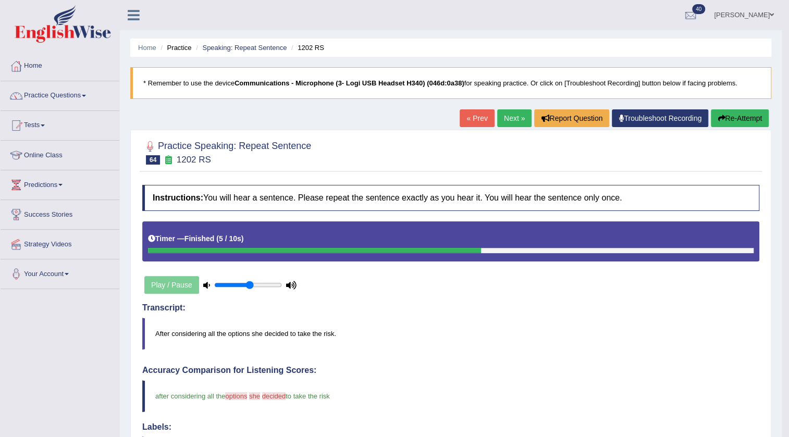
click at [506, 113] on link "Next »" at bounding box center [514, 118] width 34 height 18
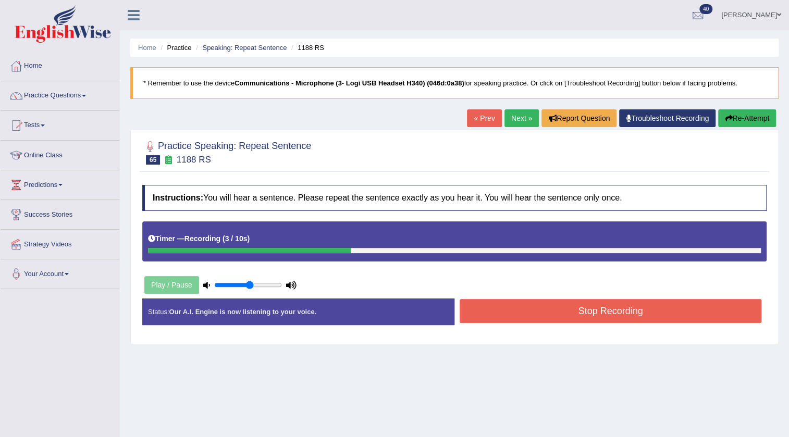
click at [500, 314] on button "Stop Recording" at bounding box center [610, 311] width 302 height 24
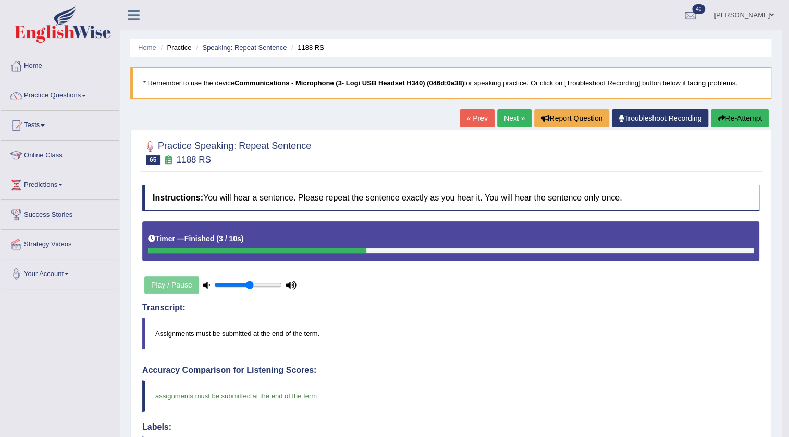
click at [515, 114] on link "Next »" at bounding box center [514, 118] width 34 height 18
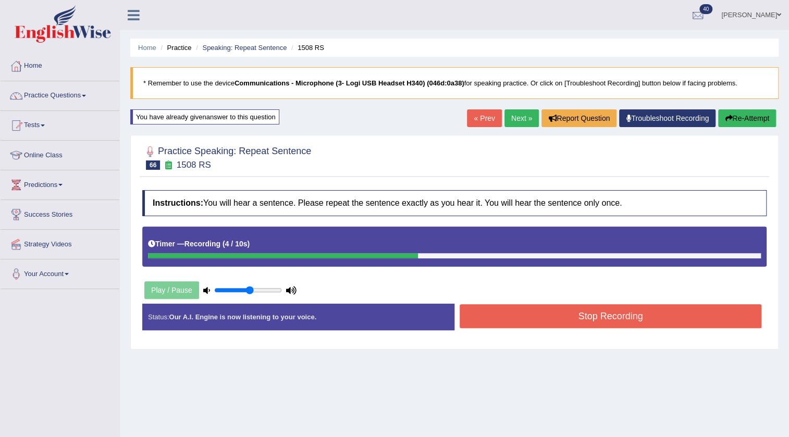
click at [490, 313] on button "Stop Recording" at bounding box center [610, 316] width 302 height 24
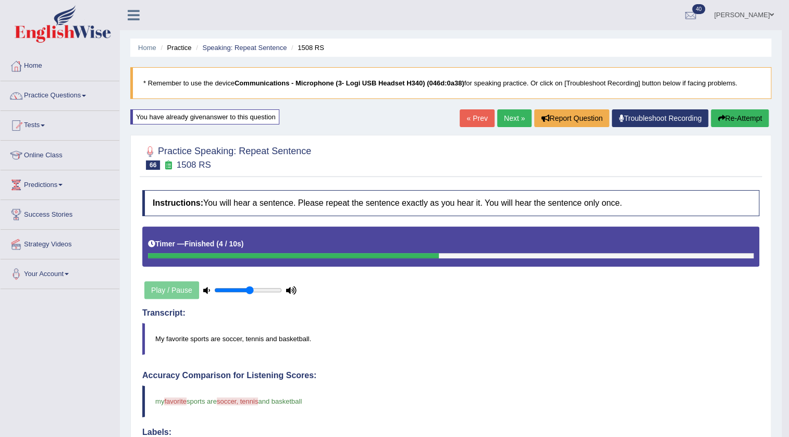
click at [497, 118] on link "Next »" at bounding box center [514, 118] width 34 height 18
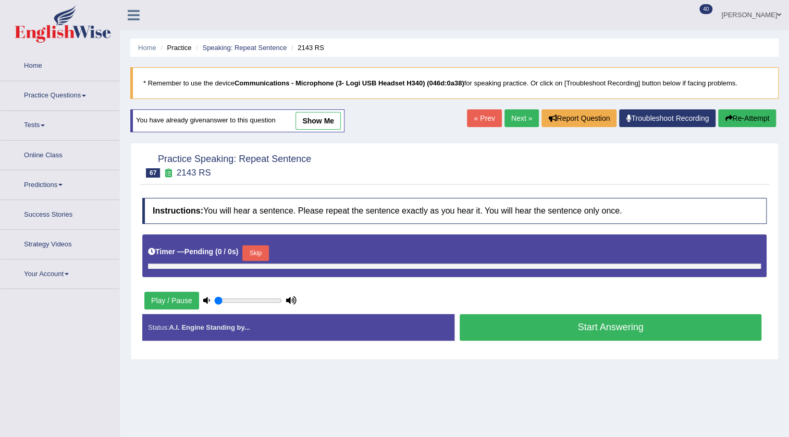
type input "0.55"
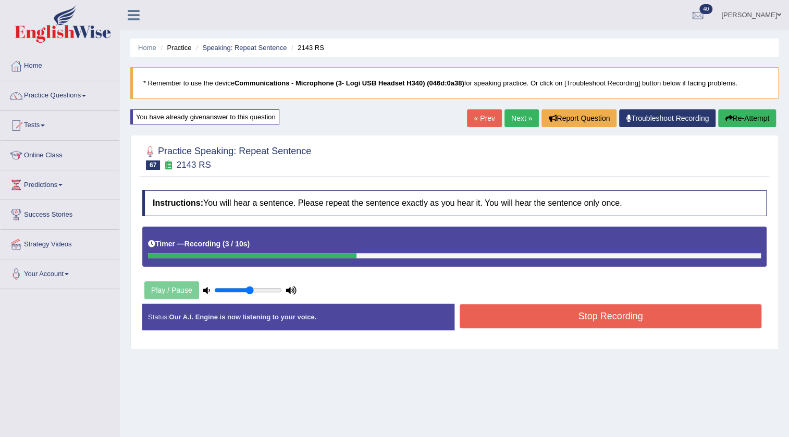
click at [489, 315] on button "Stop Recording" at bounding box center [610, 316] width 302 height 24
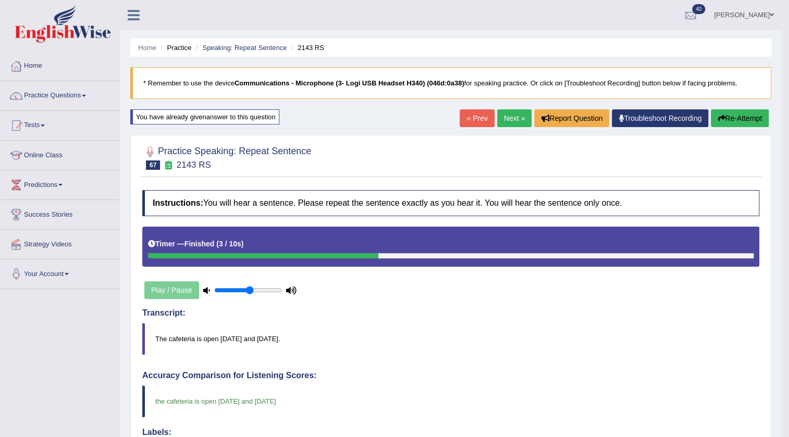
click at [503, 114] on link "Next »" at bounding box center [514, 118] width 34 height 18
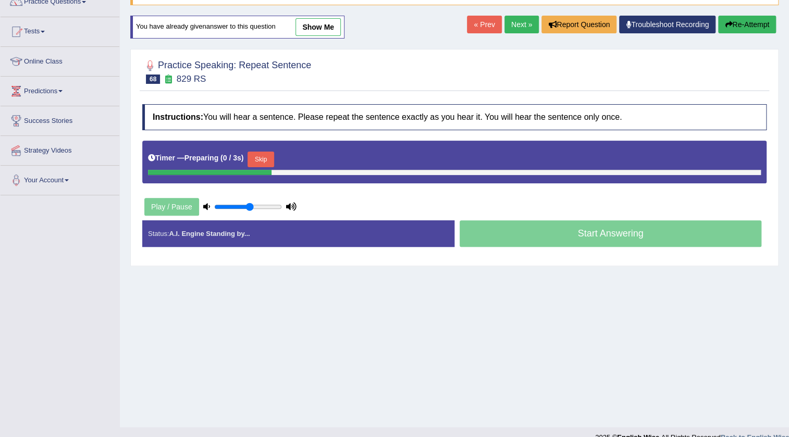
scroll to position [109, 0]
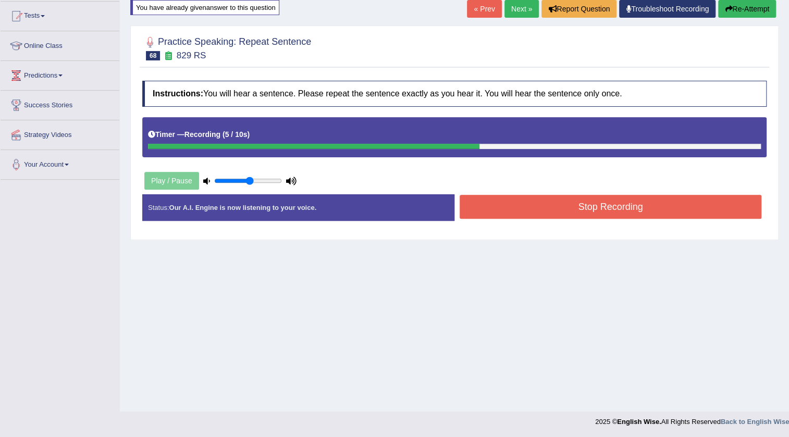
click at [497, 208] on button "Stop Recording" at bounding box center [610, 207] width 302 height 24
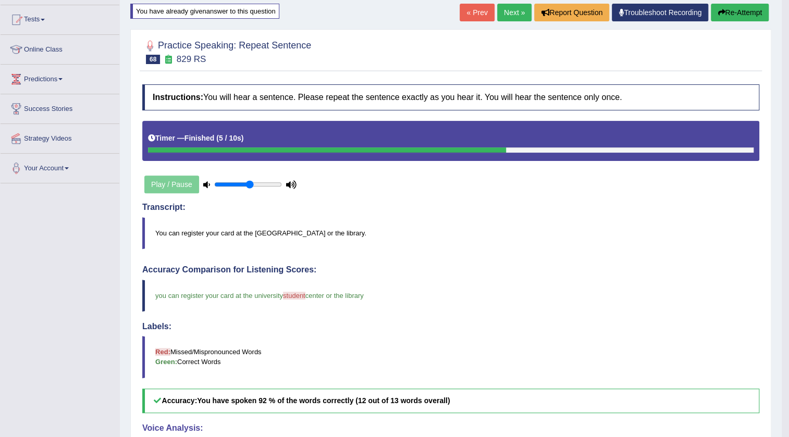
scroll to position [0, 0]
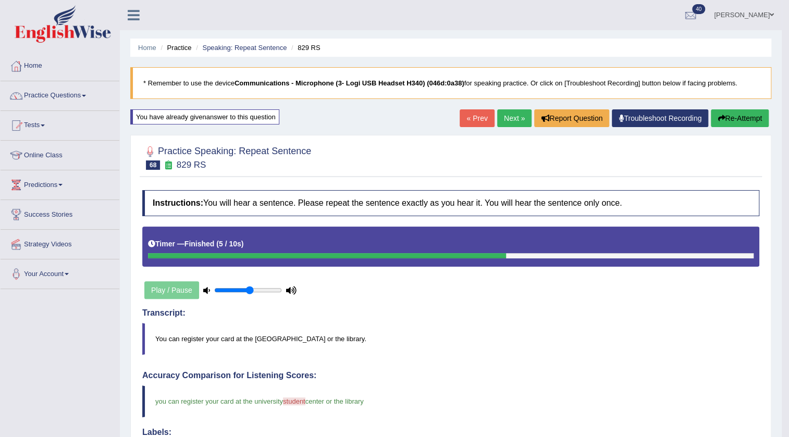
click at [512, 119] on link "Next »" at bounding box center [514, 118] width 34 height 18
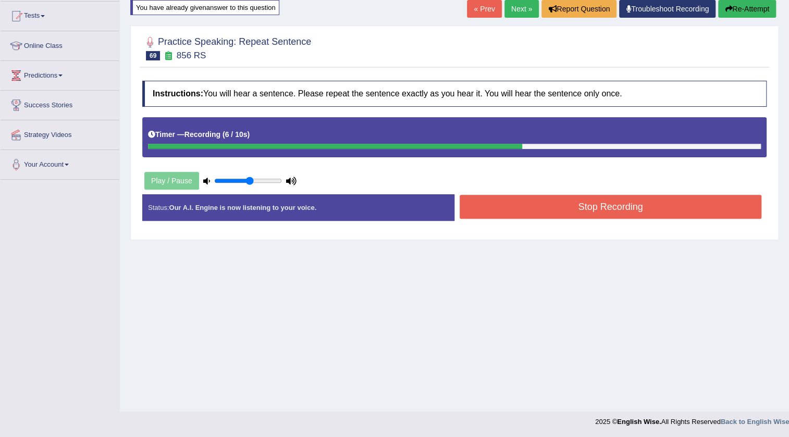
click at [476, 210] on button "Stop Recording" at bounding box center [610, 207] width 302 height 24
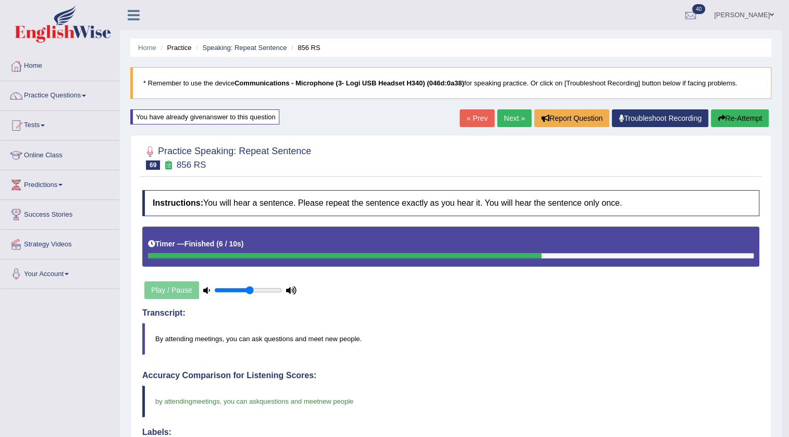
click at [514, 120] on link "Next »" at bounding box center [514, 118] width 34 height 18
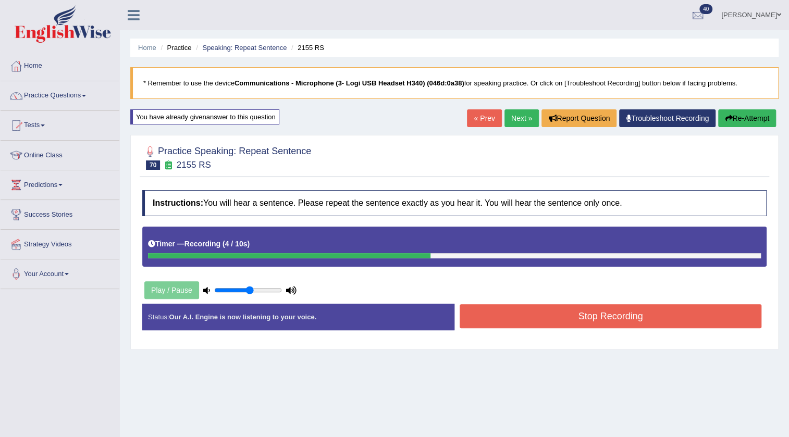
click at [485, 316] on button "Stop Recording" at bounding box center [610, 316] width 302 height 24
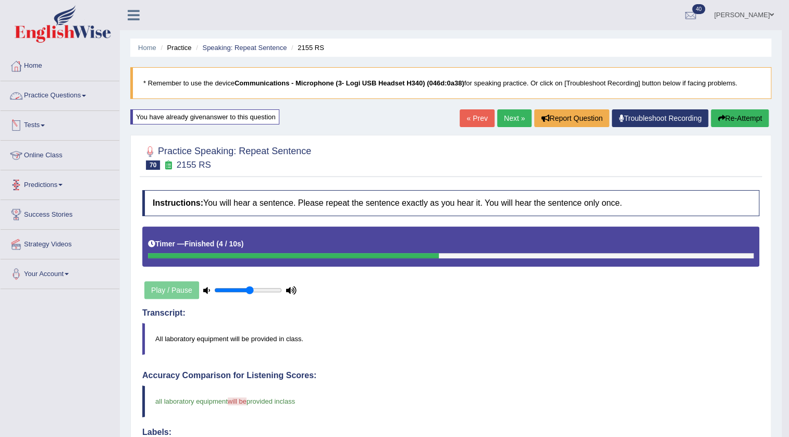
click at [64, 92] on link "Practice Questions" at bounding box center [60, 94] width 119 height 26
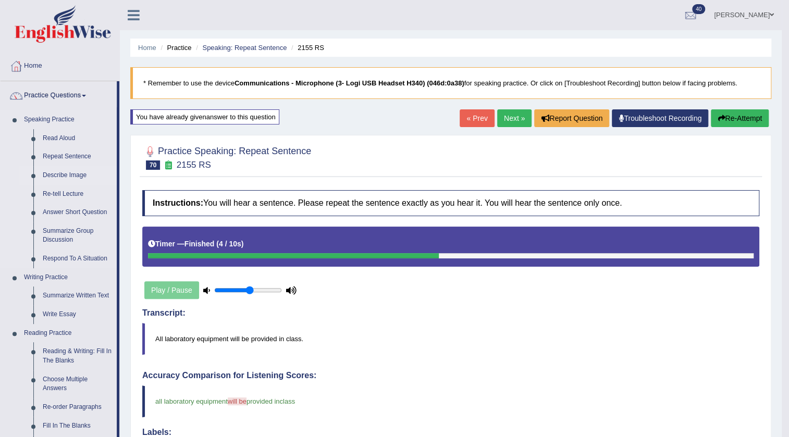
click at [52, 169] on link "Describe Image" at bounding box center [77, 175] width 79 height 19
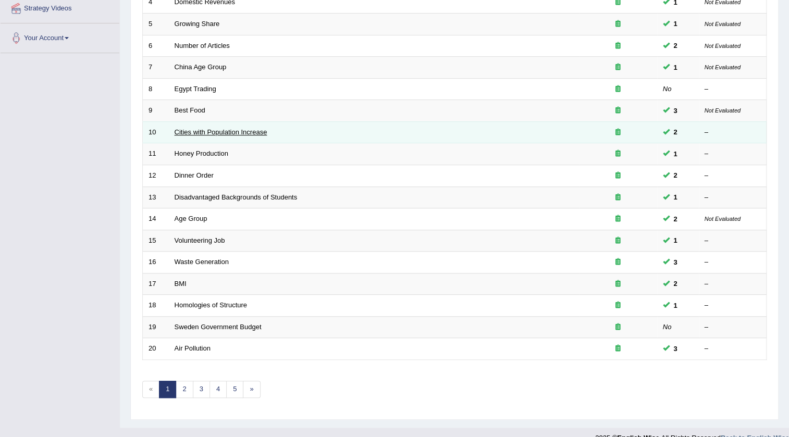
scroll to position [236, 0]
click at [243, 130] on link "Cities with Population Increase" at bounding box center [220, 132] width 93 height 8
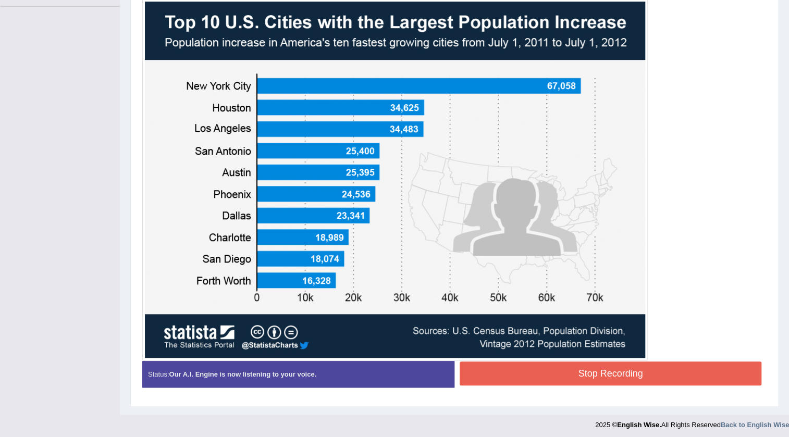
scroll to position [285, 0]
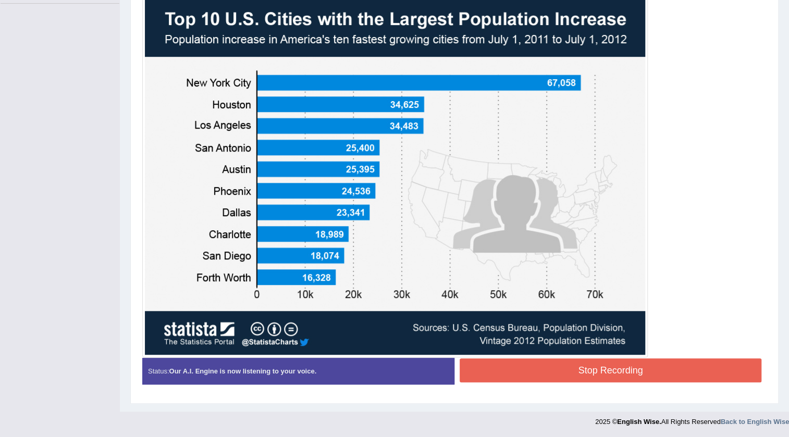
click at [483, 364] on button "Stop Recording" at bounding box center [610, 370] width 302 height 24
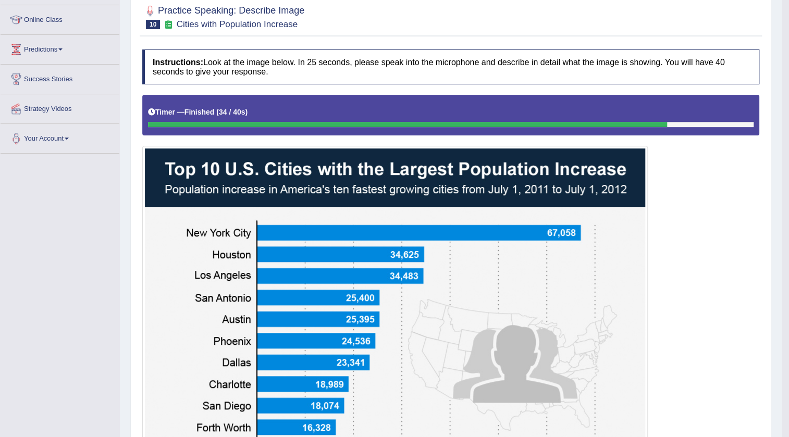
scroll to position [0, 0]
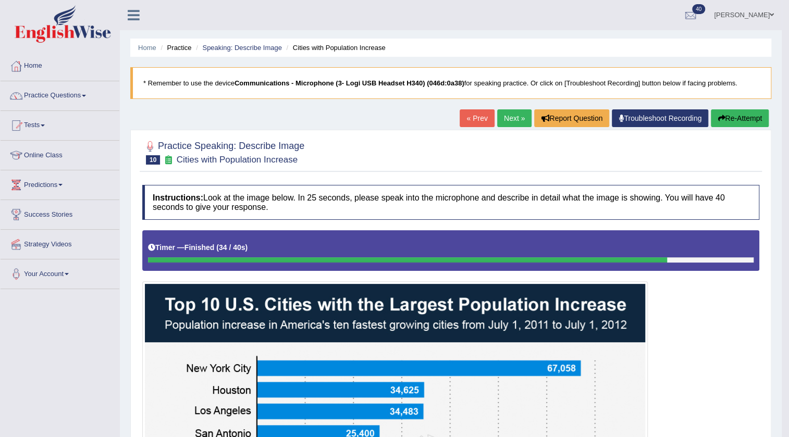
click at [512, 117] on link "Next »" at bounding box center [514, 118] width 34 height 18
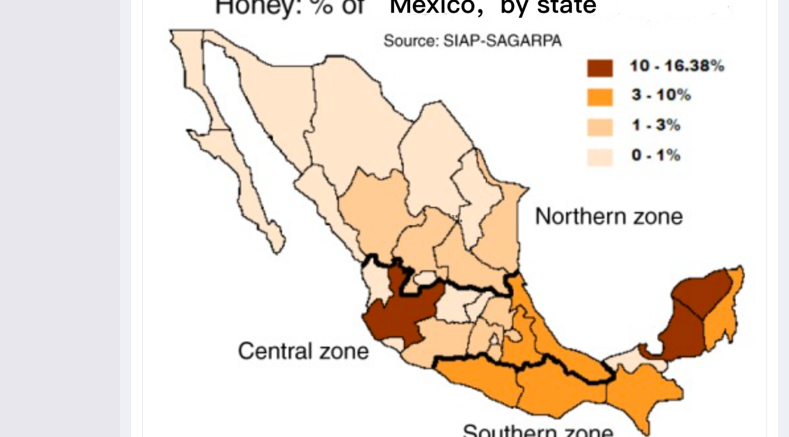
scroll to position [395, 0]
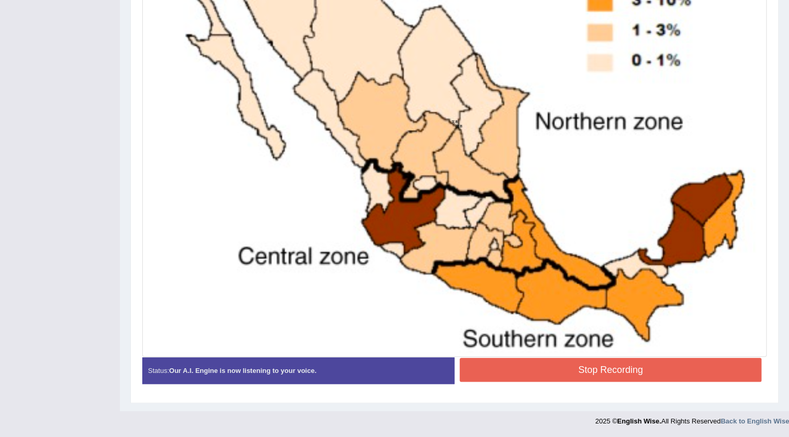
click at [494, 370] on button "Stop Recording" at bounding box center [610, 370] width 302 height 24
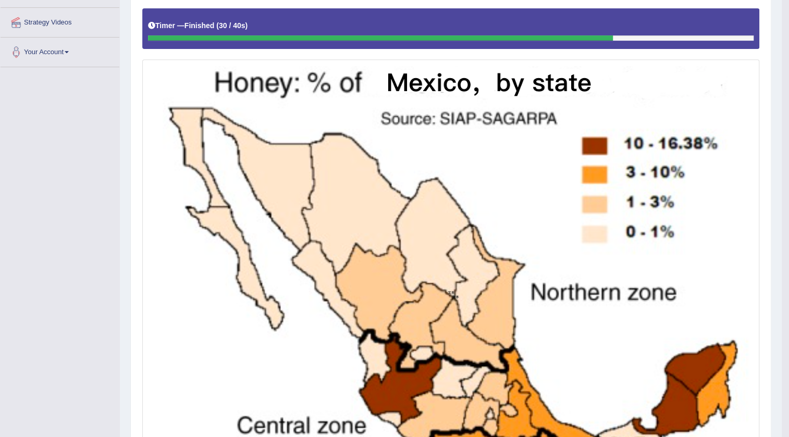
scroll to position [0, 0]
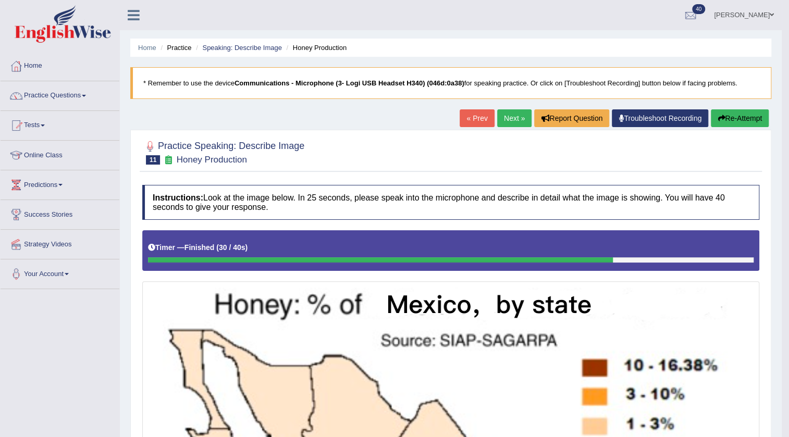
click at [497, 115] on link "Next »" at bounding box center [514, 118] width 34 height 18
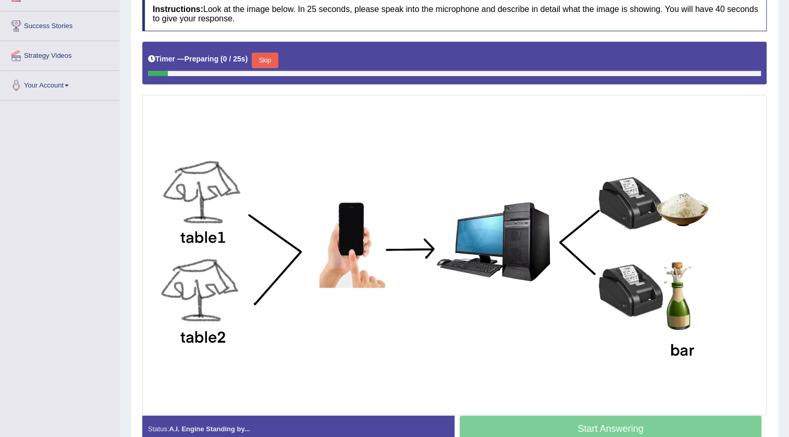
scroll to position [189, 0]
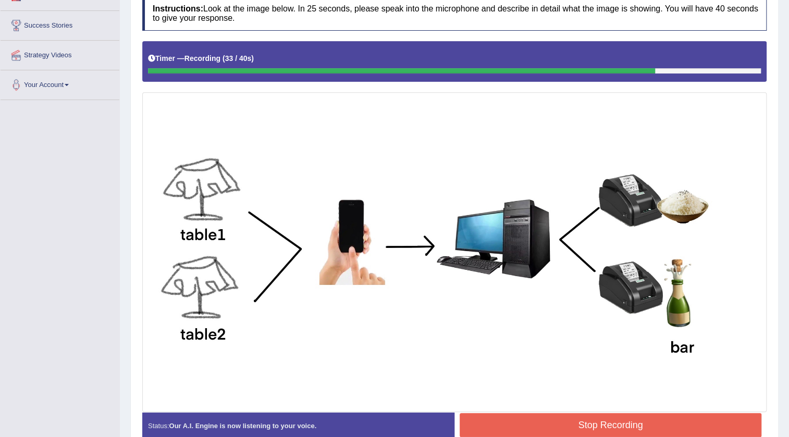
click at [489, 419] on button "Stop Recording" at bounding box center [610, 425] width 302 height 24
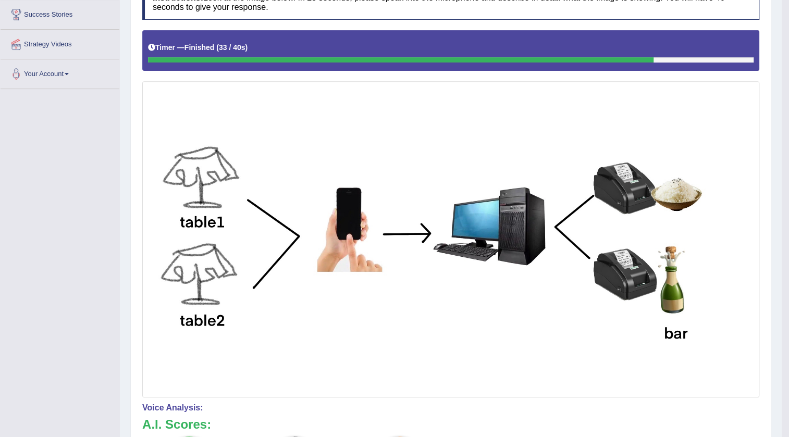
scroll to position [0, 0]
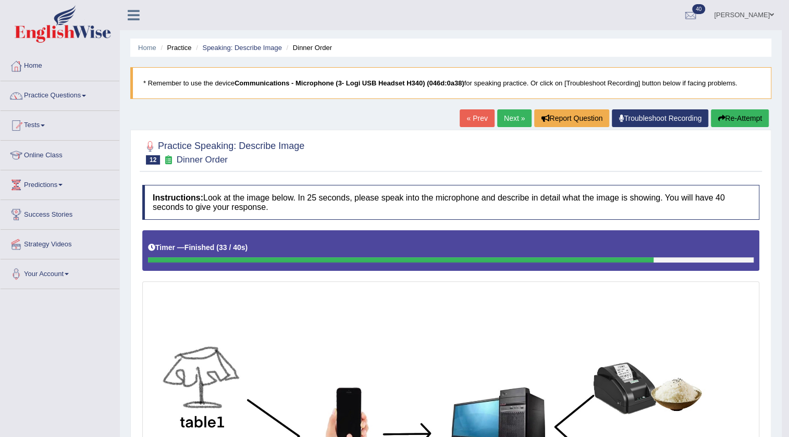
click at [506, 114] on link "Next »" at bounding box center [514, 118] width 34 height 18
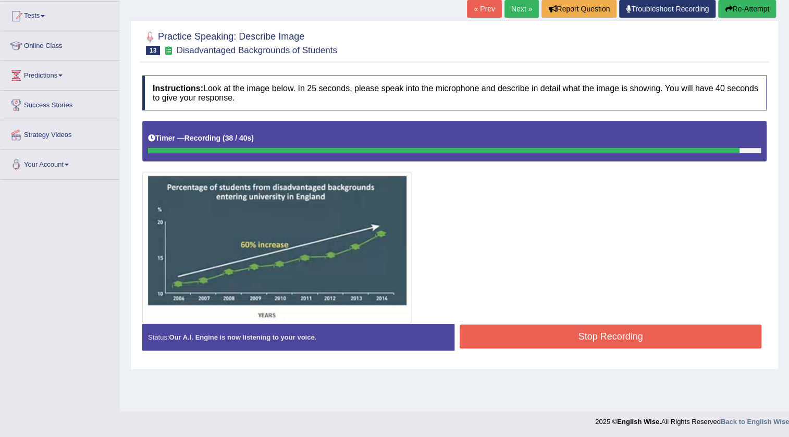
click at [490, 334] on button "Stop Recording" at bounding box center [610, 337] width 302 height 24
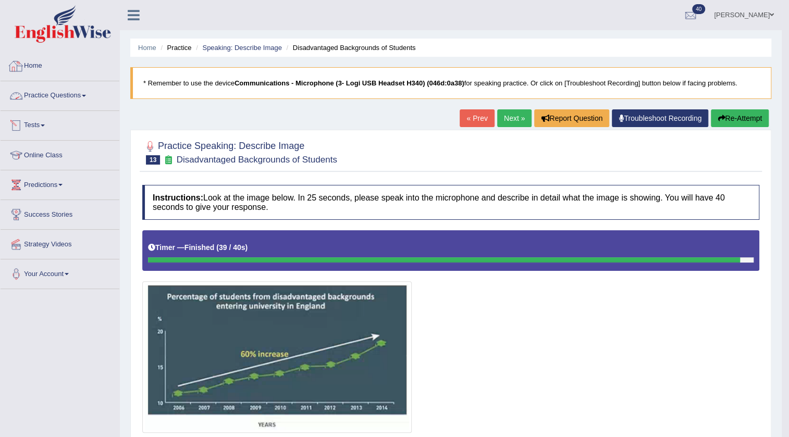
click at [64, 93] on link "Practice Questions" at bounding box center [60, 94] width 119 height 26
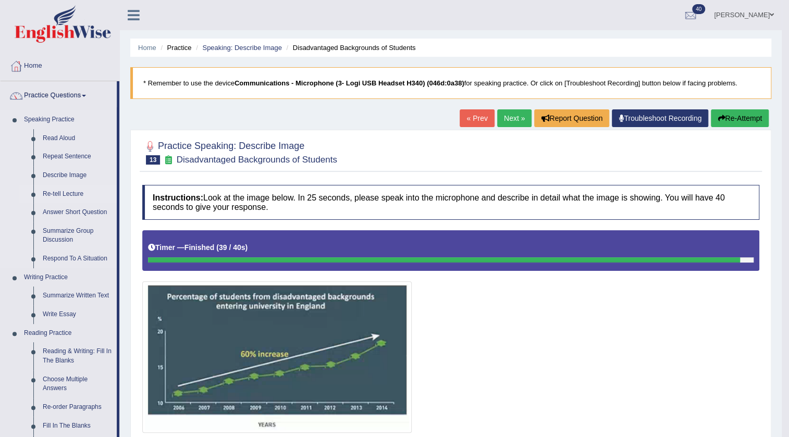
click at [68, 194] on link "Re-tell Lecture" at bounding box center [77, 194] width 79 height 19
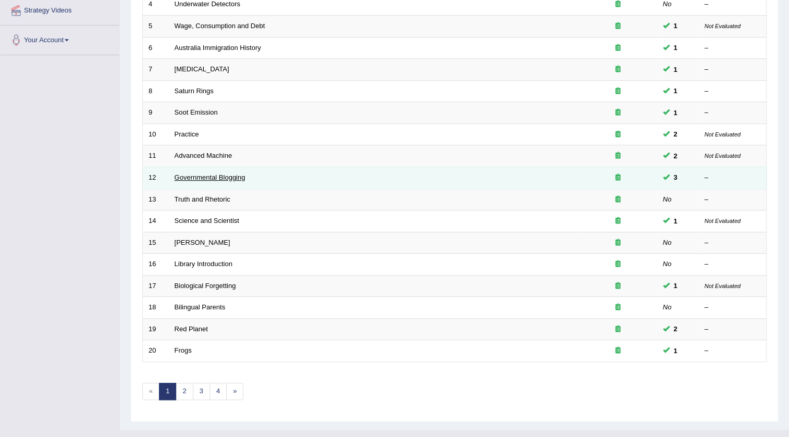
scroll to position [251, 0]
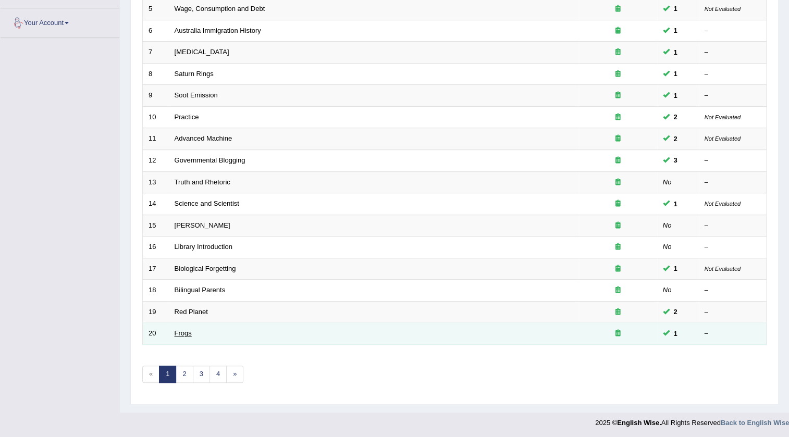
click at [186, 330] on link "Frogs" at bounding box center [182, 333] width 17 height 8
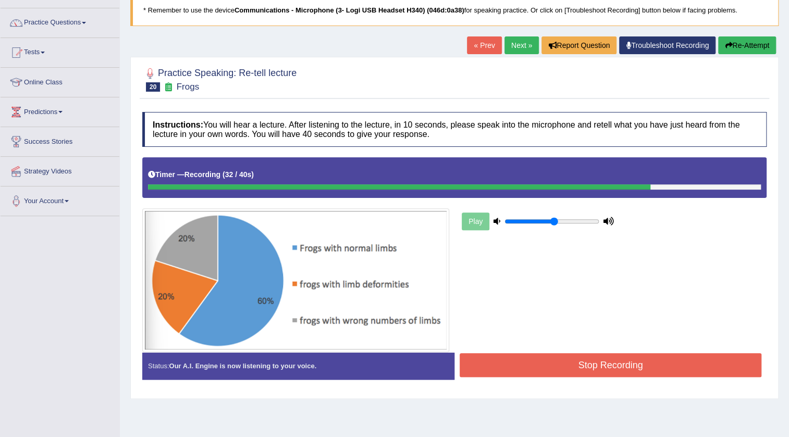
scroll to position [109, 0]
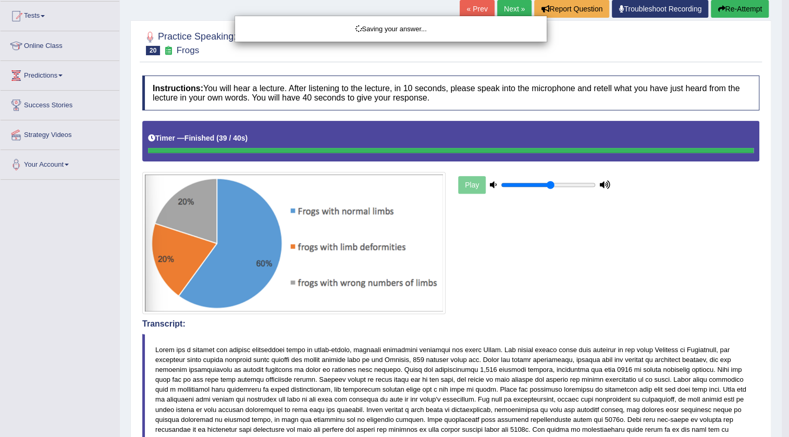
click at [489, 332] on div "Saving your answer..." at bounding box center [394, 218] width 789 height 437
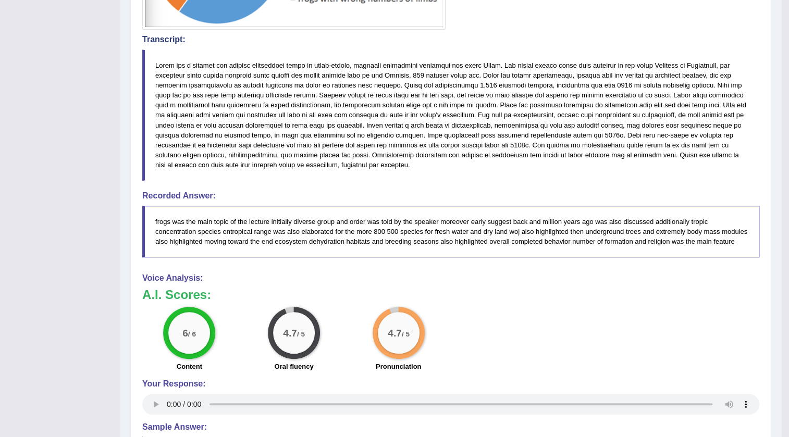
scroll to position [252, 0]
